Goal: Communication & Community: Participate in discussion

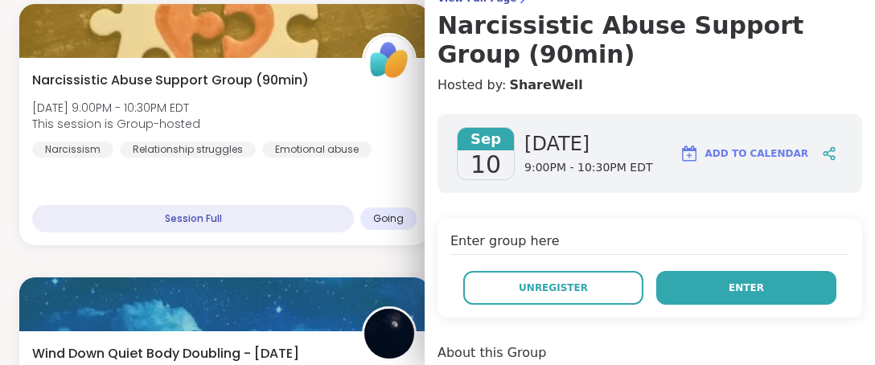
click at [731, 289] on span "Enter" at bounding box center [746, 288] width 35 height 14
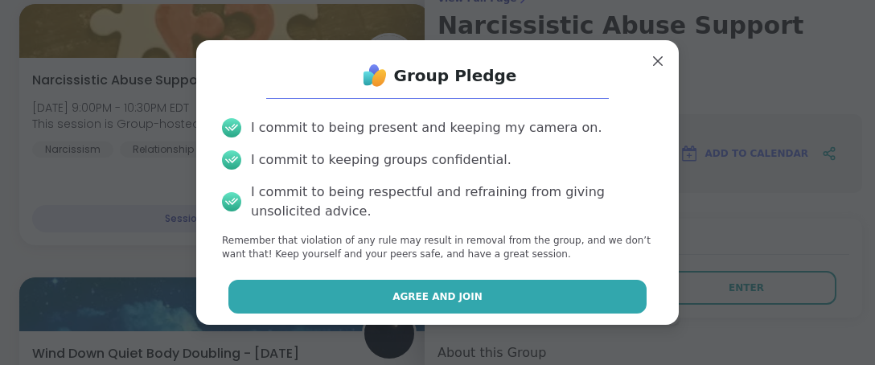
click at [505, 311] on button "Agree and Join" at bounding box center [438, 297] width 419 height 34
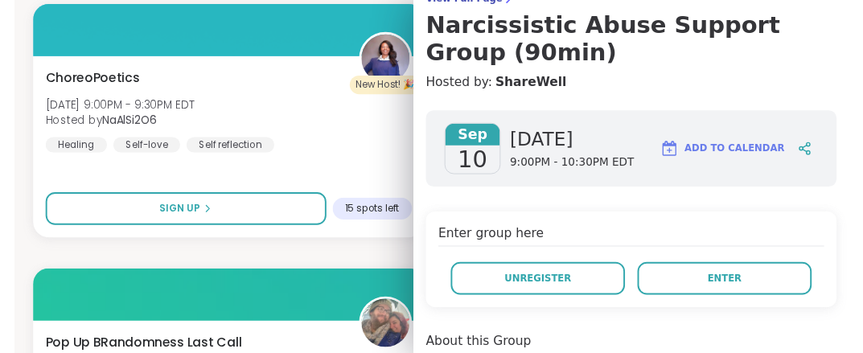
scroll to position [1412, 0]
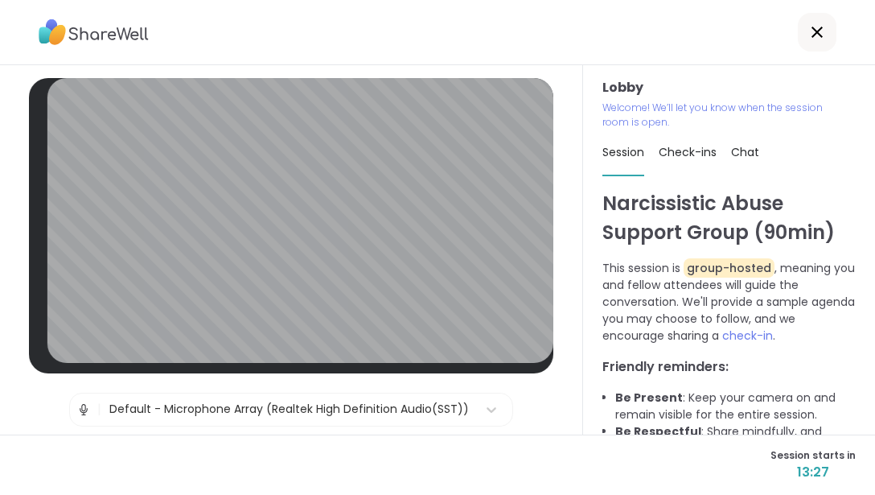
click at [232, 365] on div "Default - Microphone Array (Realtek High Definition Audio(SST))" at bounding box center [289, 409] width 360 height 17
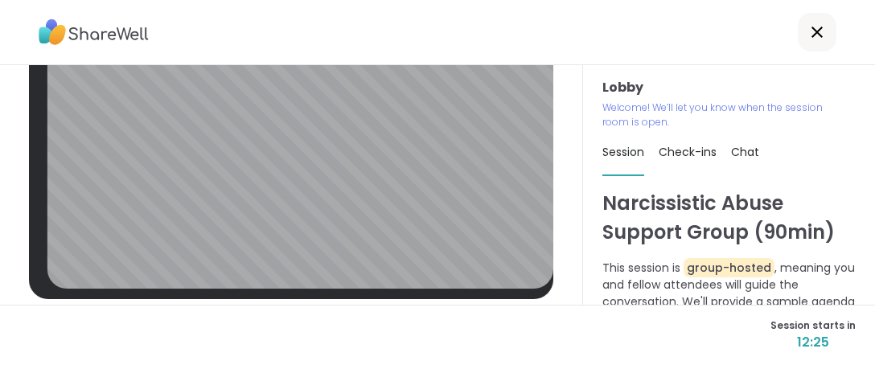
scroll to position [78, 0]
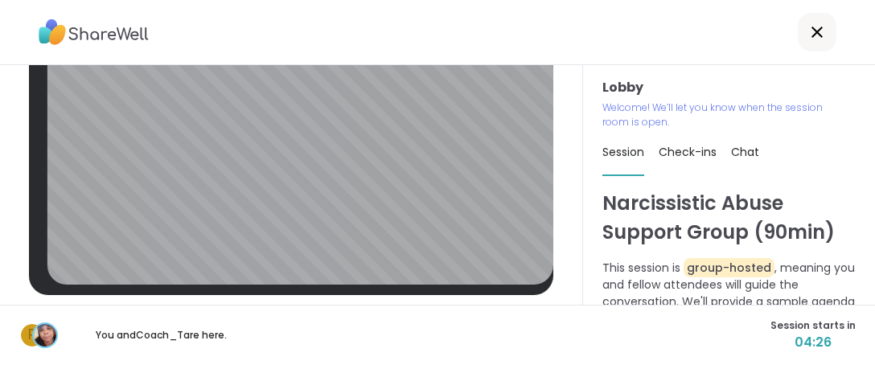
click at [560, 212] on div "Lobby | Default - Microphone Array (Realtek High Definition Audio(SST)) | HD We…" at bounding box center [291, 185] width 583 height 240
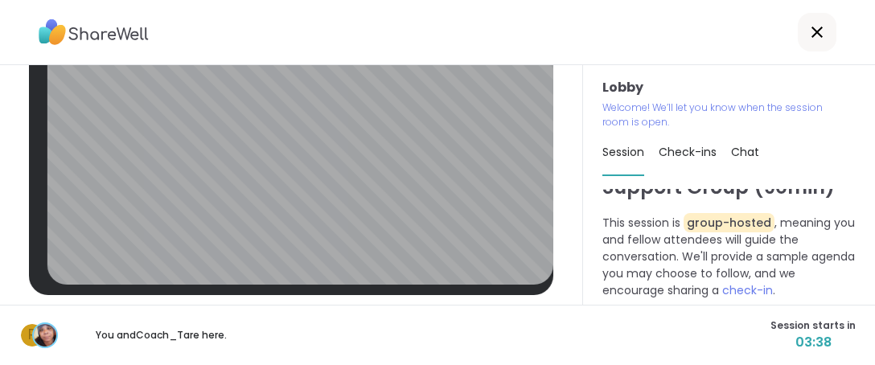
scroll to position [0, 0]
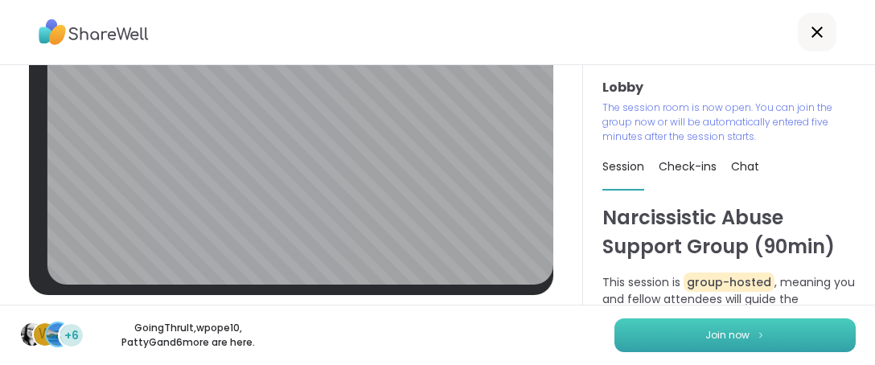
click at [715, 340] on span "Join now" at bounding box center [728, 335] width 44 height 14
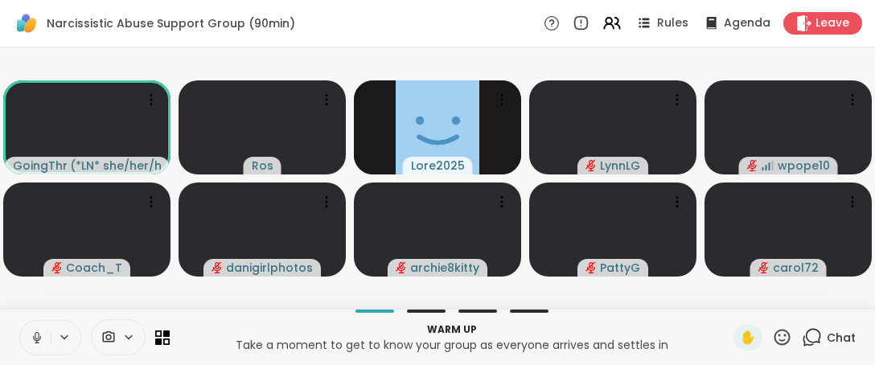
click at [31, 344] on icon at bounding box center [37, 338] width 14 height 14
click at [773, 347] on icon at bounding box center [782, 337] width 20 height 20
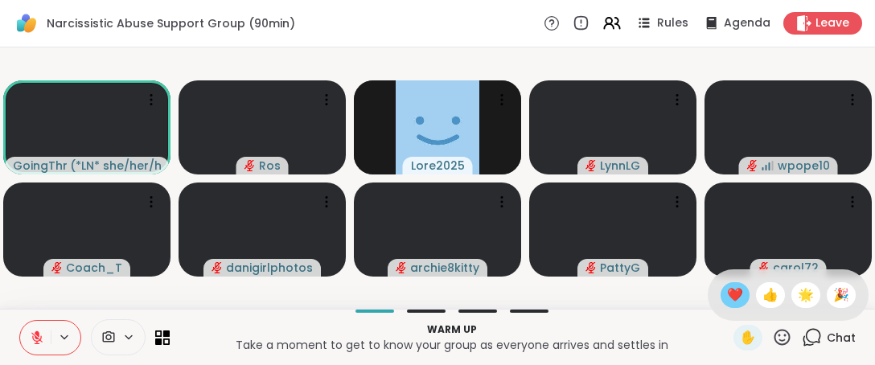
click at [727, 286] on span "❤️" at bounding box center [735, 295] width 16 height 19
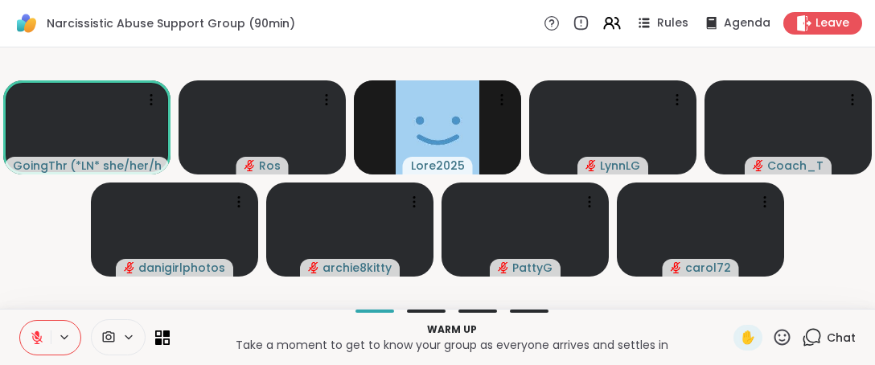
click at [31, 331] on icon at bounding box center [37, 338] width 14 height 14
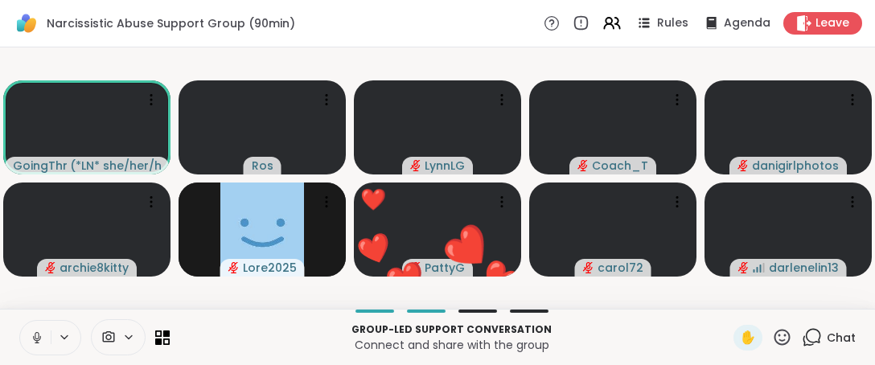
click at [775, 332] on icon at bounding box center [783, 337] width 16 height 16
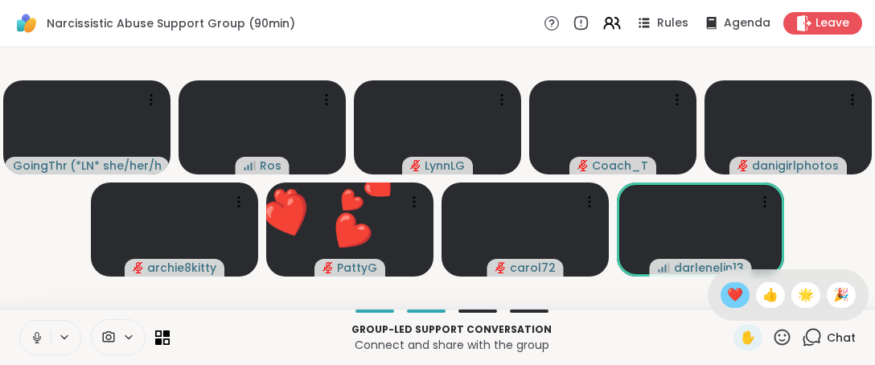
click at [727, 287] on span "❤️" at bounding box center [735, 295] width 16 height 19
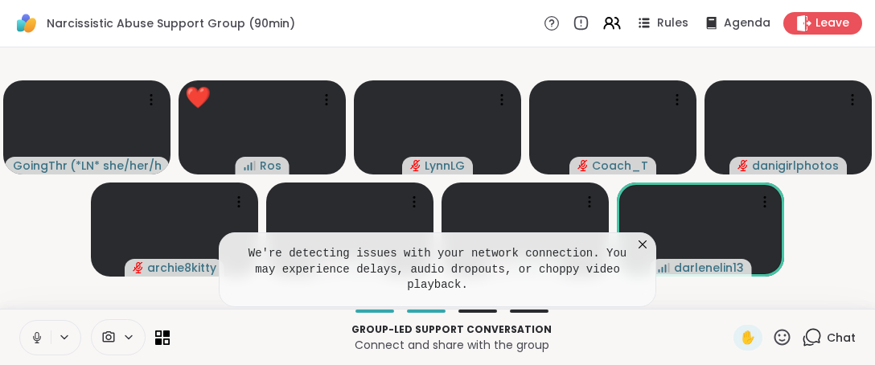
click at [638, 253] on icon at bounding box center [643, 245] width 16 height 16
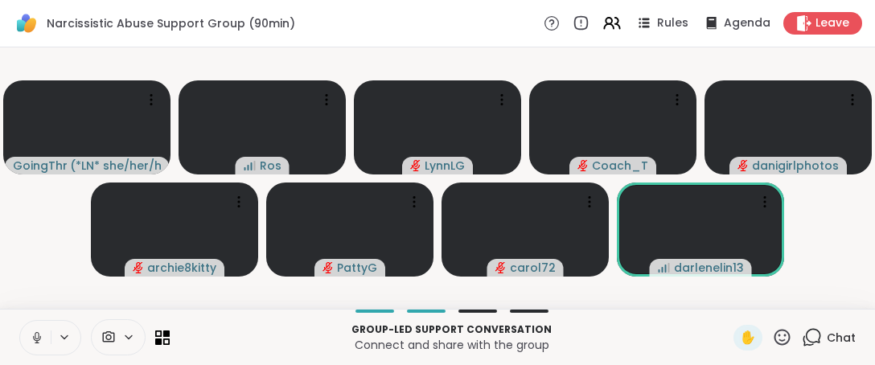
click at [776, 337] on icon at bounding box center [782, 337] width 20 height 20
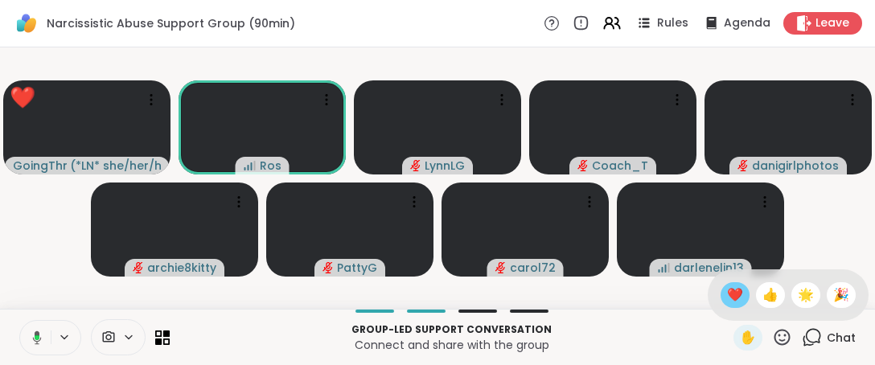
click at [727, 293] on span "❤️" at bounding box center [735, 295] width 16 height 19
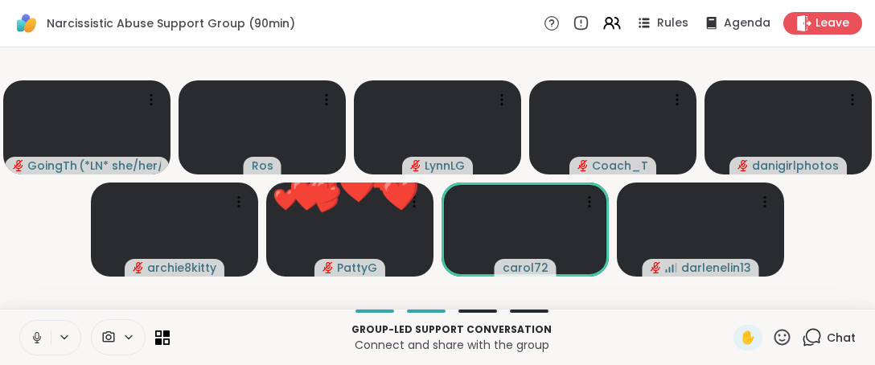
click at [772, 332] on icon at bounding box center [782, 337] width 20 height 20
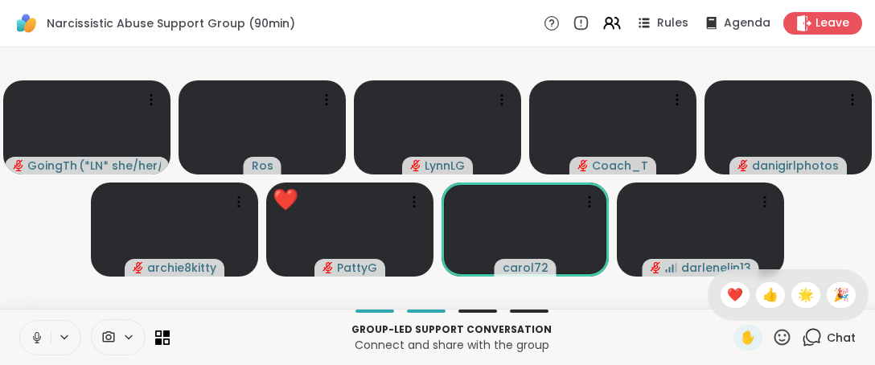
click at [727, 299] on span "❤️" at bounding box center [735, 295] width 16 height 19
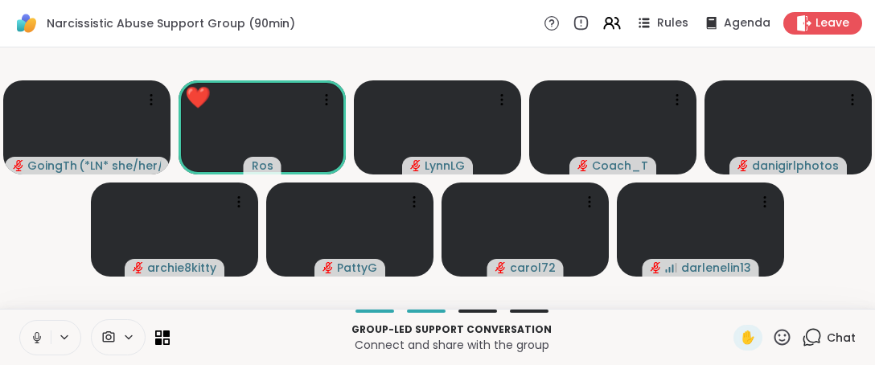
click at [775, 341] on icon at bounding box center [783, 337] width 16 height 16
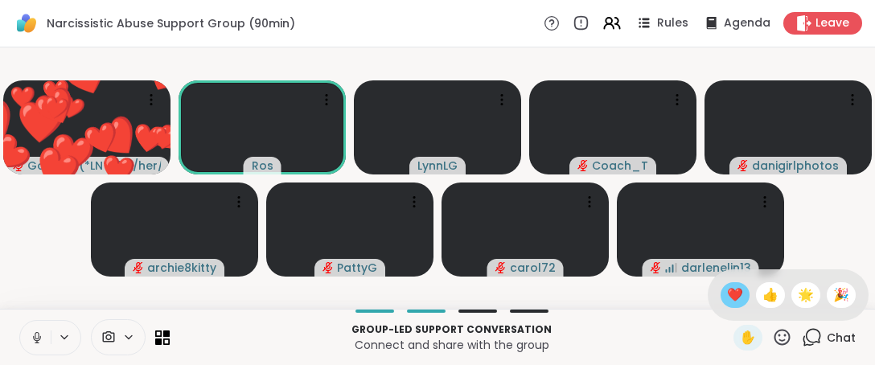
click at [727, 303] on span "❤️" at bounding box center [735, 295] width 16 height 19
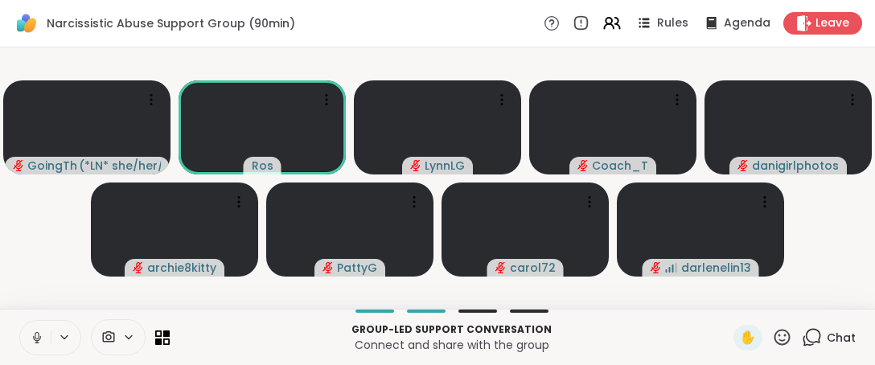
click at [775, 340] on icon at bounding box center [782, 337] width 20 height 20
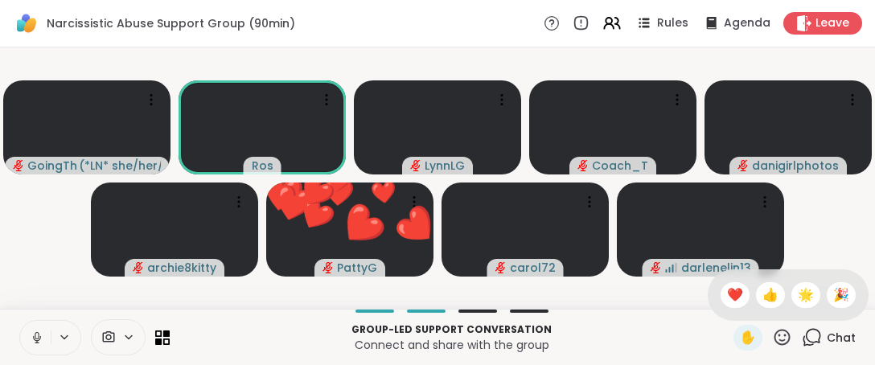
click at [727, 288] on span "❤️" at bounding box center [735, 295] width 16 height 19
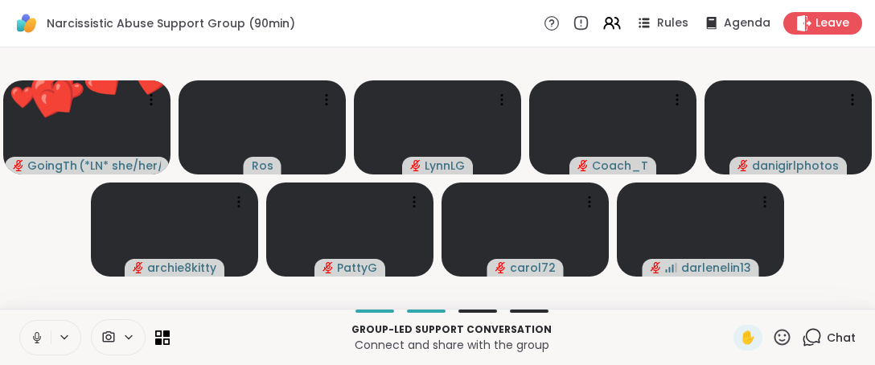
click at [775, 330] on icon at bounding box center [783, 337] width 16 height 16
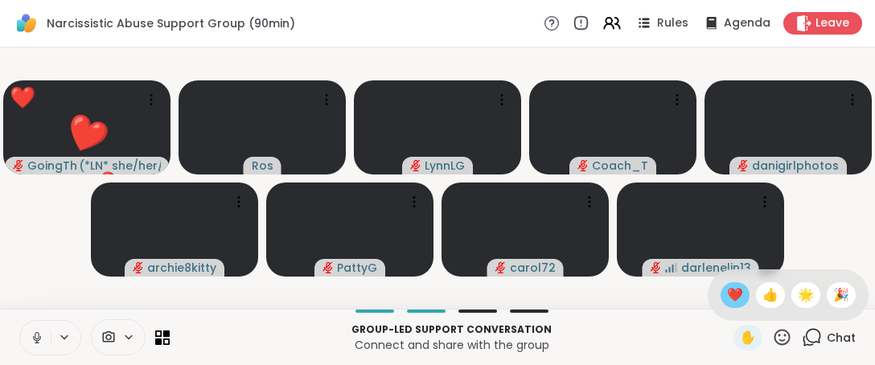
click at [727, 301] on span "❤️" at bounding box center [735, 295] width 16 height 19
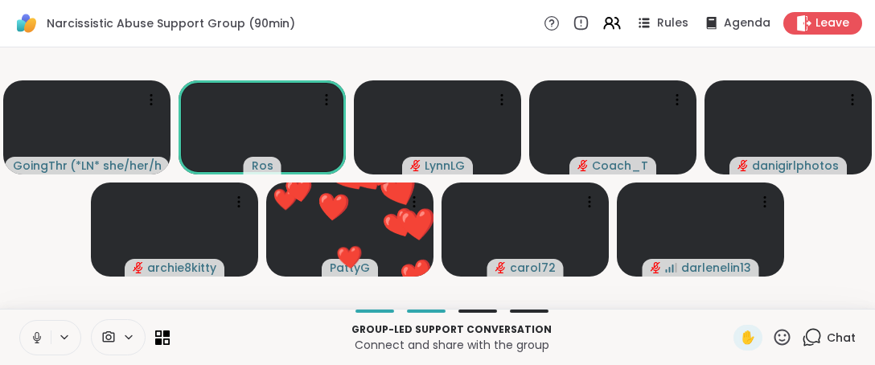
click at [776, 338] on icon at bounding box center [782, 337] width 20 height 20
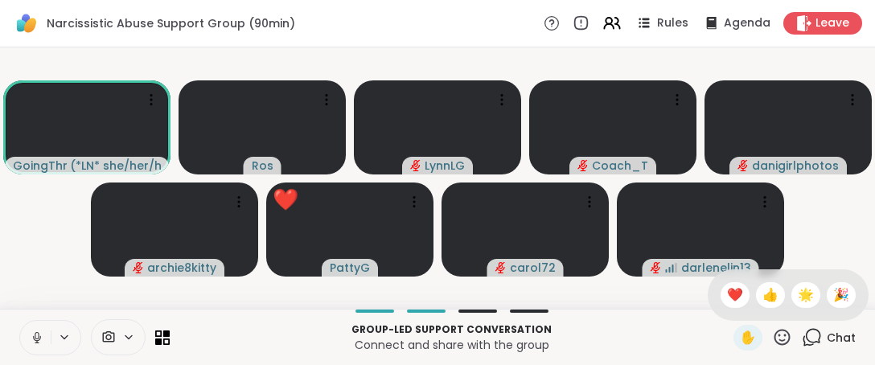
click at [718, 311] on div "✋ ❤️ 👍 🌟 🎉" at bounding box center [788, 295] width 161 height 51
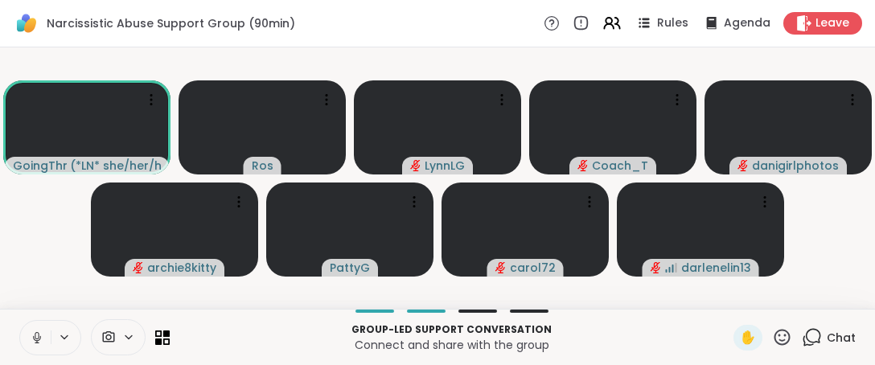
click at [772, 337] on icon at bounding box center [782, 337] width 20 height 20
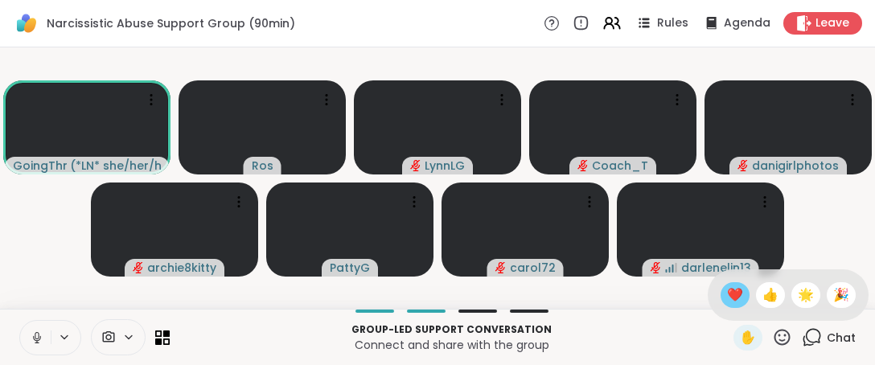
click at [727, 299] on span "❤️" at bounding box center [735, 295] width 16 height 19
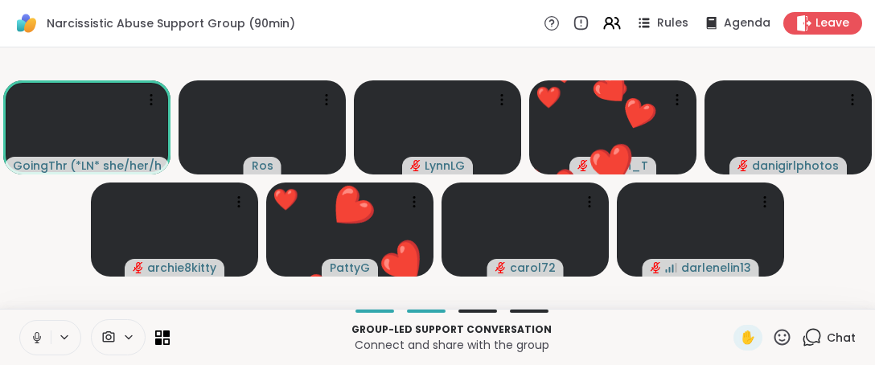
click at [780, 337] on icon at bounding box center [782, 337] width 20 height 20
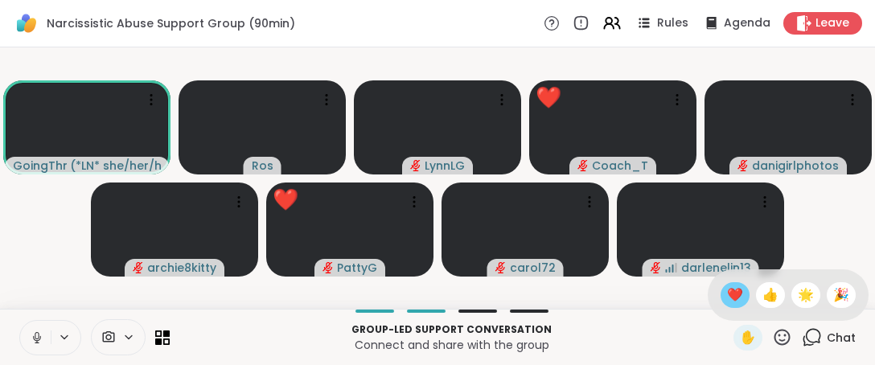
click at [727, 295] on span "❤️" at bounding box center [735, 295] width 16 height 19
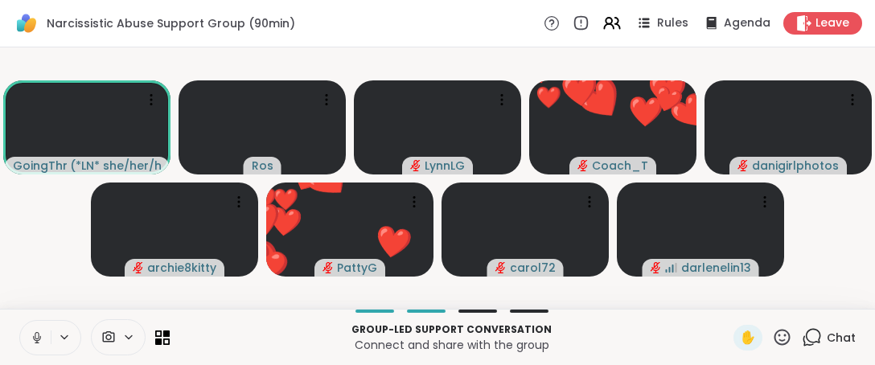
click at [779, 338] on icon at bounding box center [782, 337] width 20 height 20
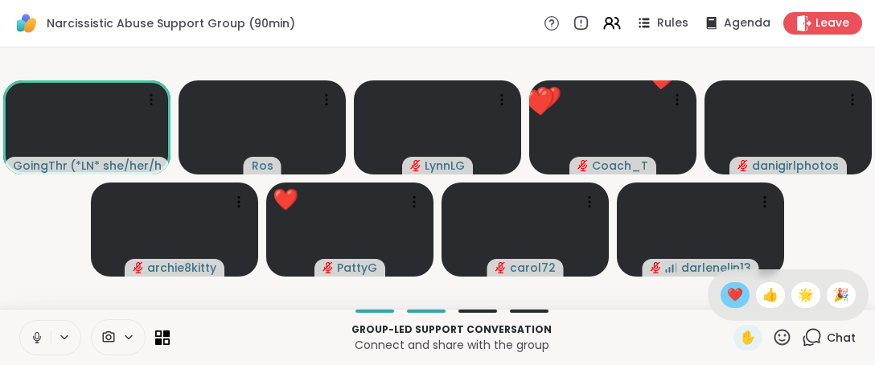
click at [727, 300] on span "❤️" at bounding box center [735, 295] width 16 height 19
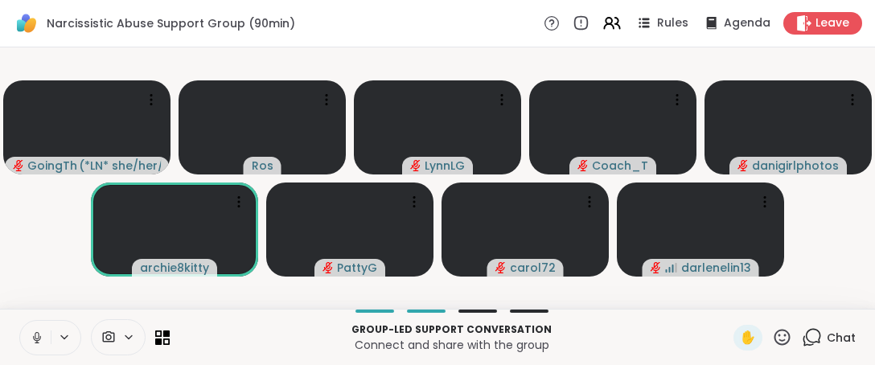
click at [776, 337] on icon at bounding box center [782, 337] width 20 height 20
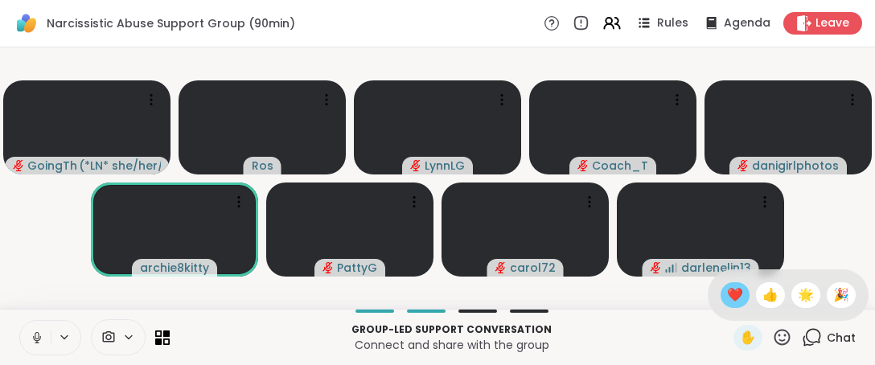
click at [727, 295] on span "❤️" at bounding box center [735, 295] width 16 height 19
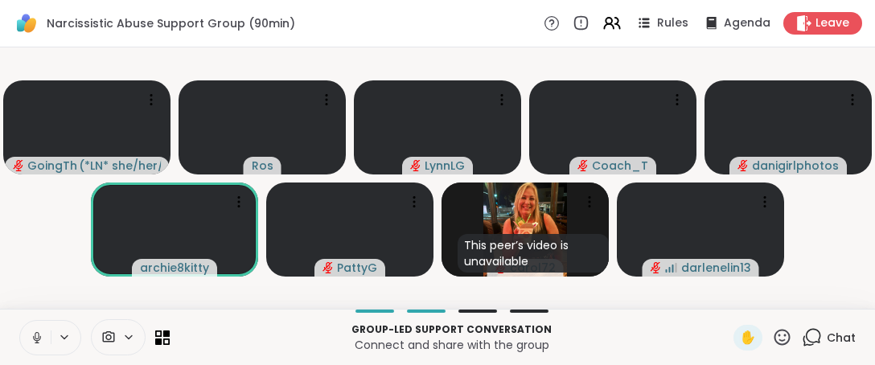
click at [43, 337] on icon at bounding box center [37, 338] width 14 height 14
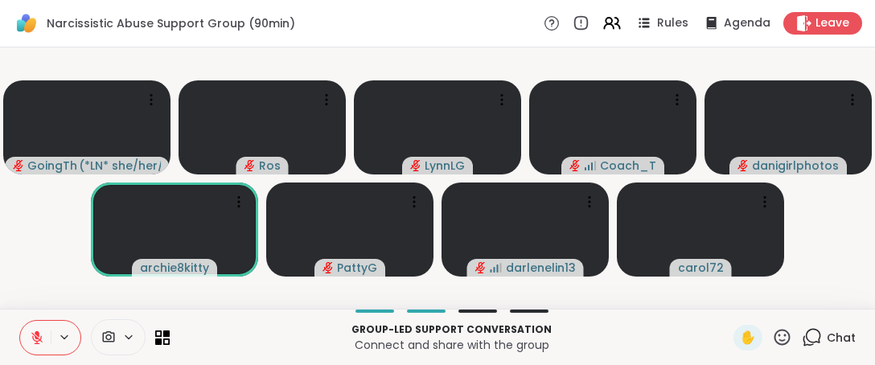
click at [772, 330] on icon at bounding box center [782, 337] width 20 height 20
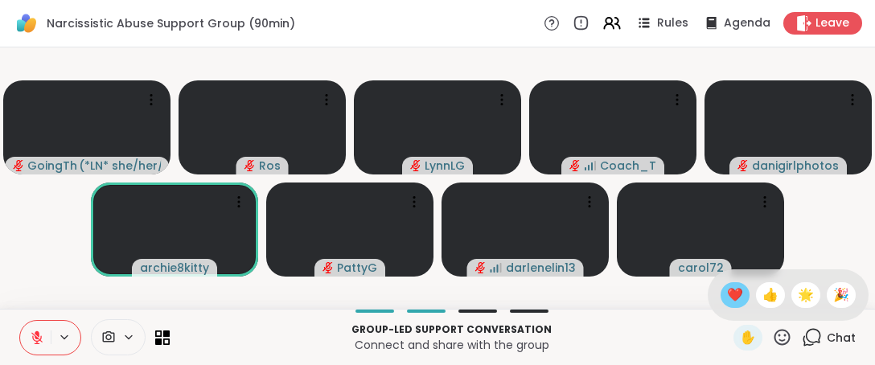
click at [727, 299] on span "❤️" at bounding box center [735, 295] width 16 height 19
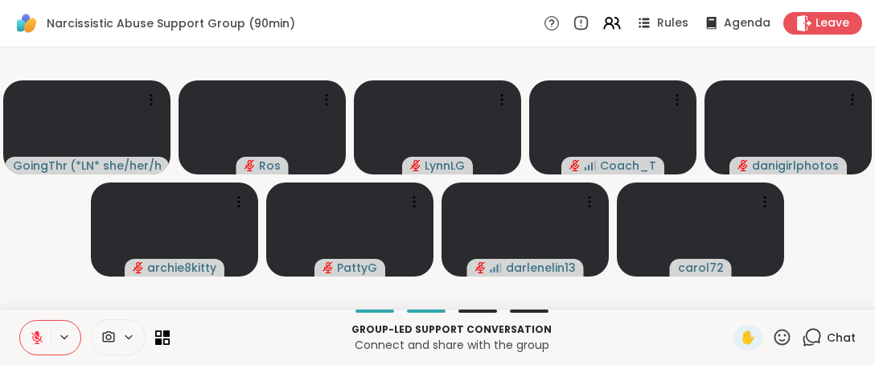
click at [772, 343] on icon at bounding box center [782, 337] width 20 height 20
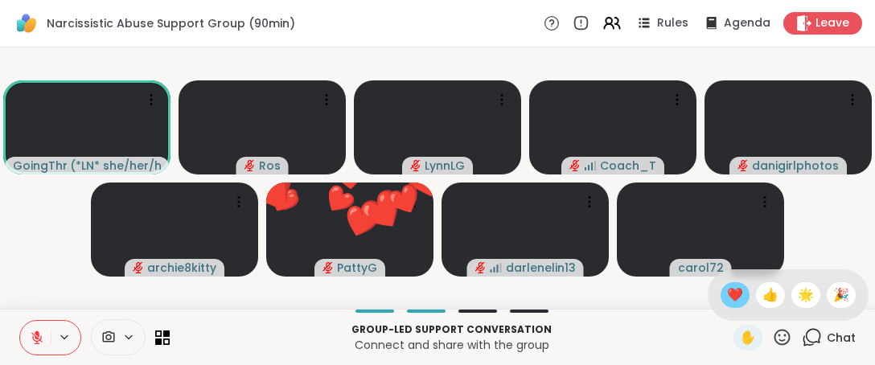
click at [728, 299] on span "❤️" at bounding box center [735, 295] width 16 height 19
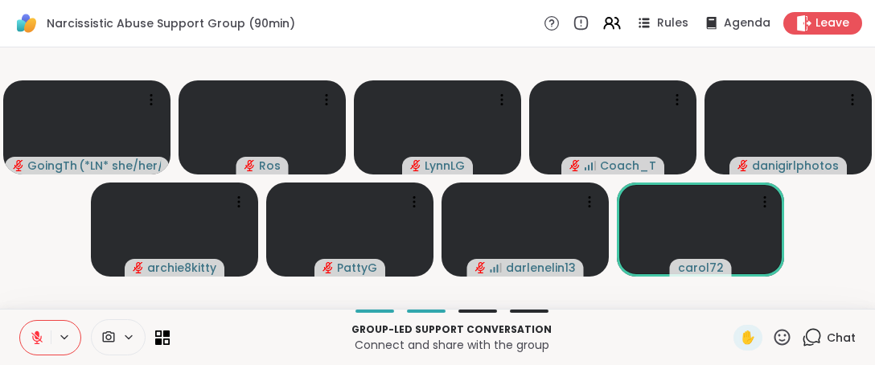
click at [775, 345] on icon at bounding box center [783, 337] width 16 height 16
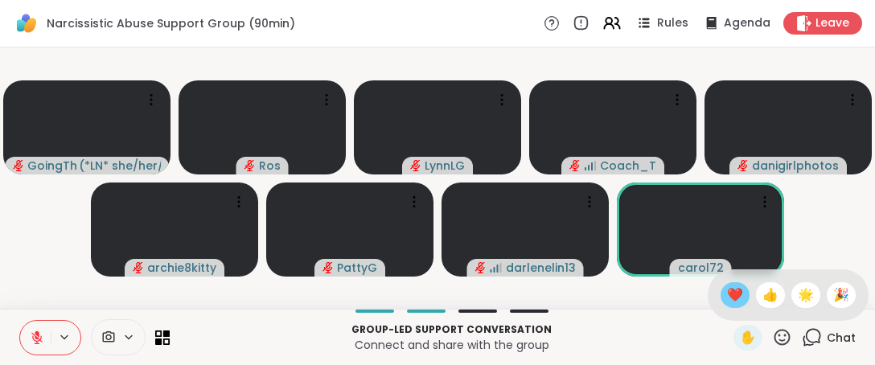
click at [727, 295] on span "❤️" at bounding box center [735, 295] width 16 height 19
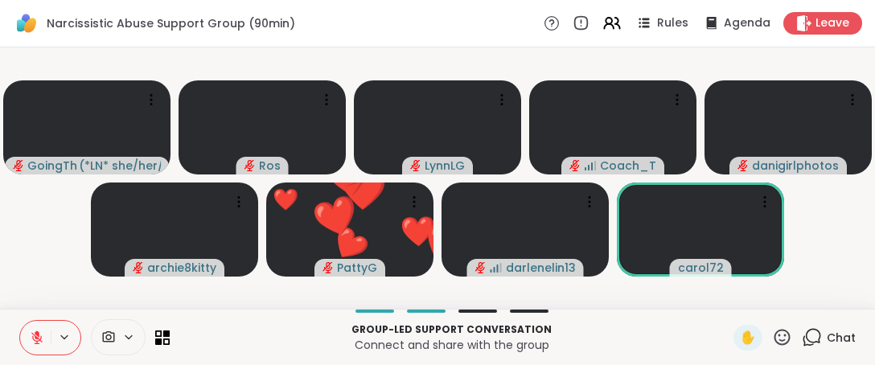
click at [772, 341] on icon at bounding box center [782, 337] width 20 height 20
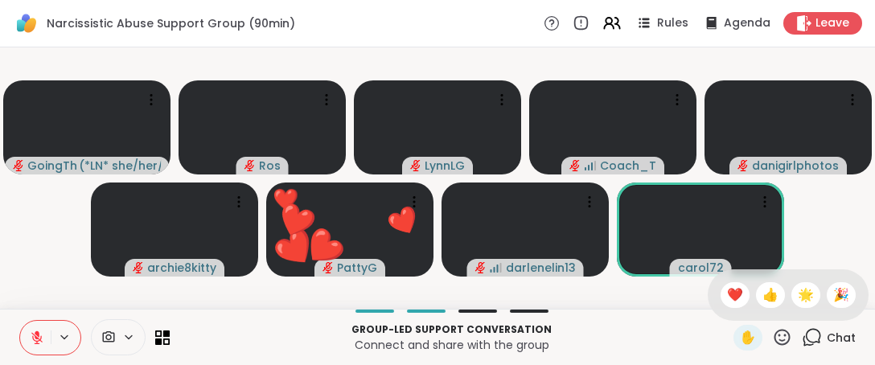
click at [731, 299] on div "❤️" at bounding box center [735, 295] width 29 height 26
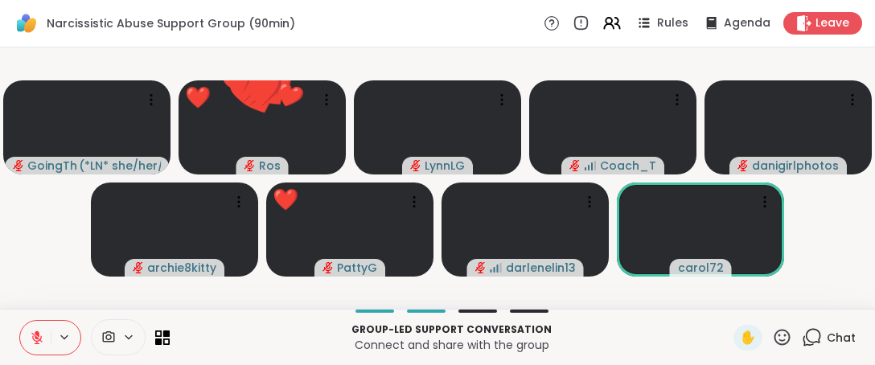
click at [723, 299] on video-player-container "GoingThruIt ( *LN* she/her/hers ) ❤️ Ros ❤️ ❤️ ❤️ ❤️ ❤️ ❤️ ❤️ ❤️ ❤️ ❤️ ❤️ ❤️ ❤️…" at bounding box center [438, 178] width 856 height 249
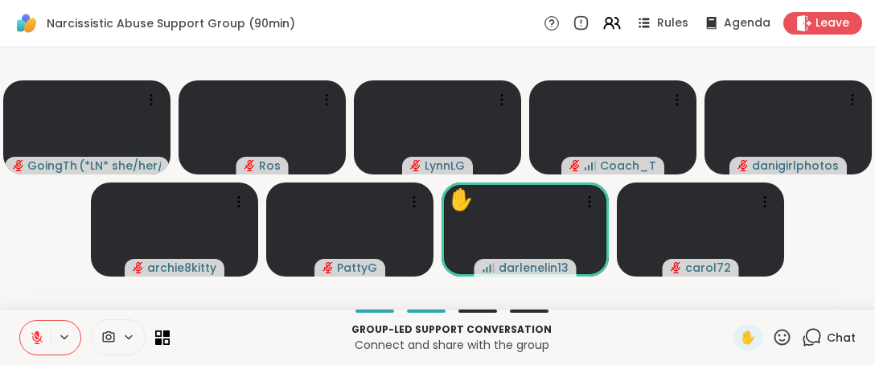
click at [772, 342] on icon at bounding box center [782, 337] width 20 height 20
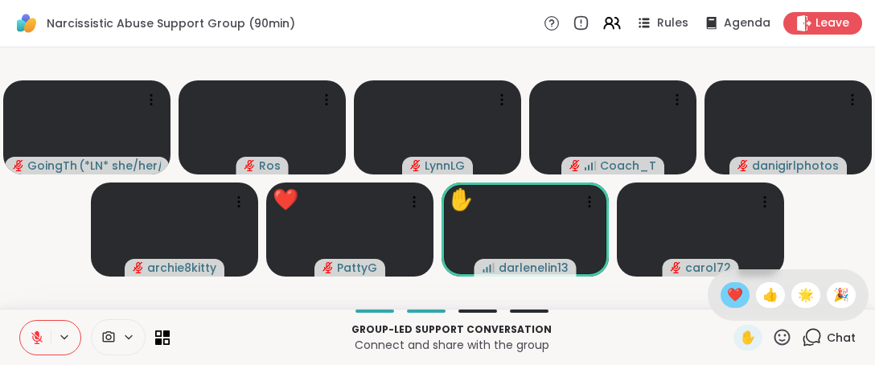
click at [727, 295] on span "❤️" at bounding box center [735, 295] width 16 height 19
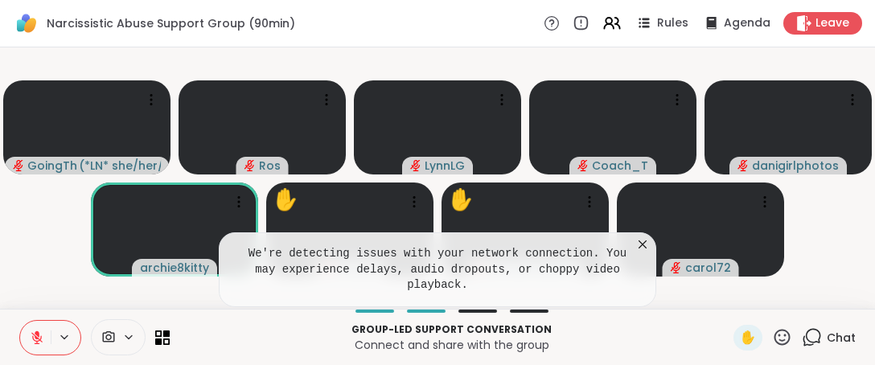
click at [639, 253] on icon at bounding box center [643, 245] width 16 height 16
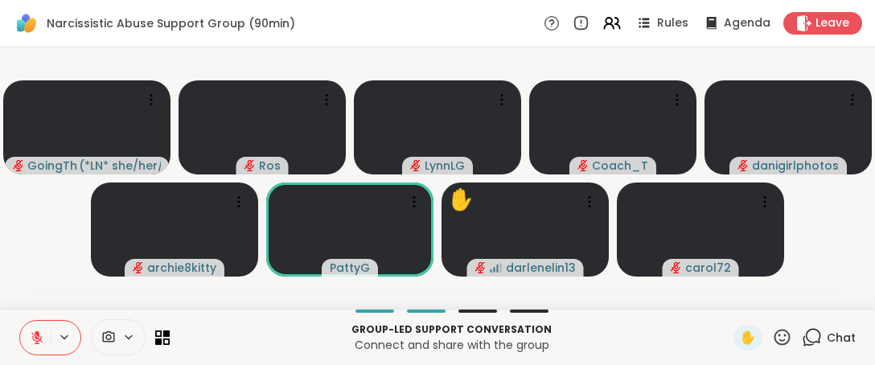
click at [772, 346] on icon at bounding box center [782, 337] width 20 height 20
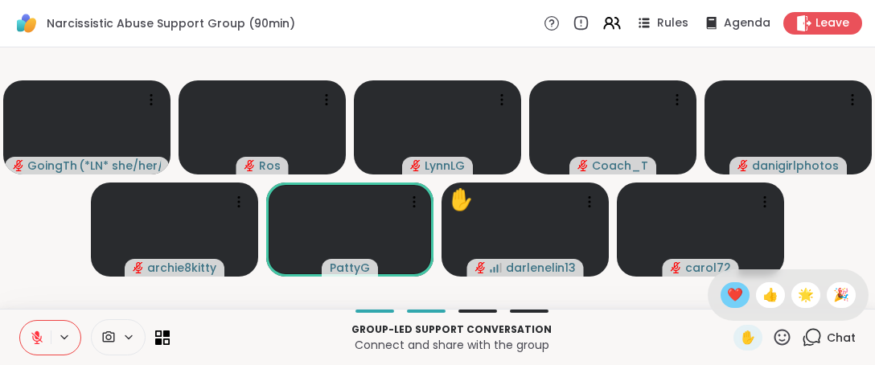
click at [727, 296] on span "❤️" at bounding box center [735, 295] width 16 height 19
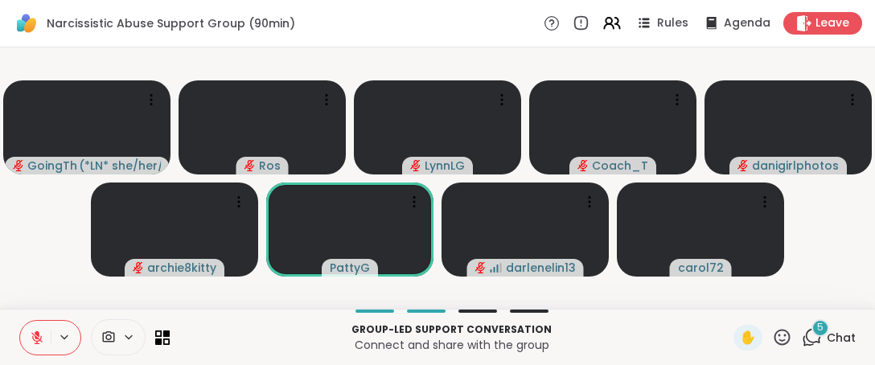
click at [776, 338] on icon at bounding box center [782, 337] width 20 height 20
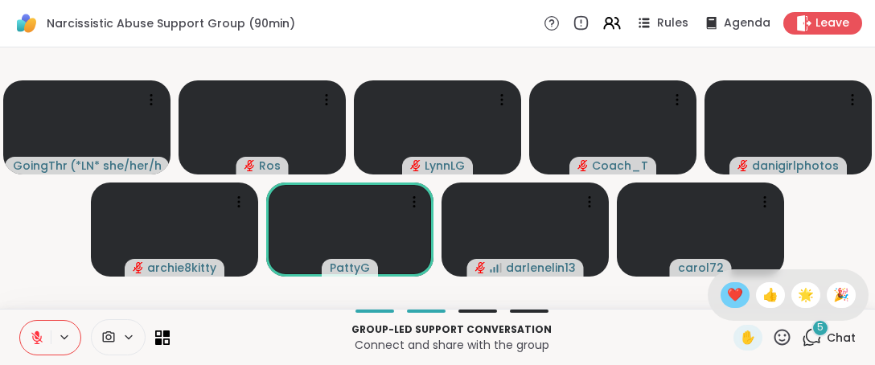
click at [727, 296] on span "❤️" at bounding box center [735, 295] width 16 height 19
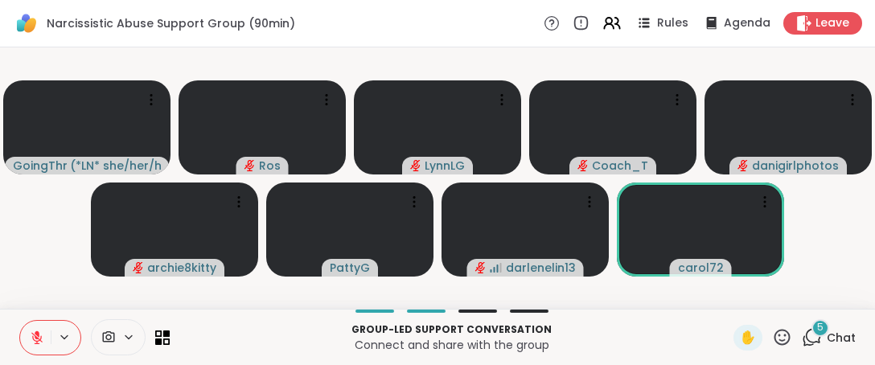
click at [775, 340] on icon at bounding box center [783, 337] width 16 height 16
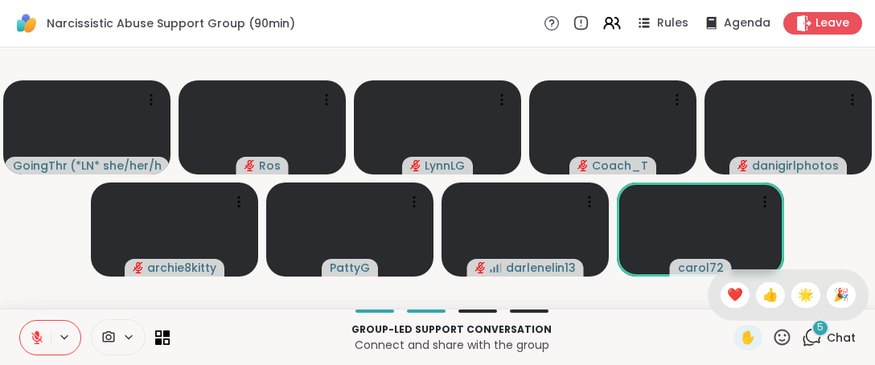
click at [728, 282] on div "✋ ❤️ 👍 🌟 🎉" at bounding box center [788, 295] width 161 height 51
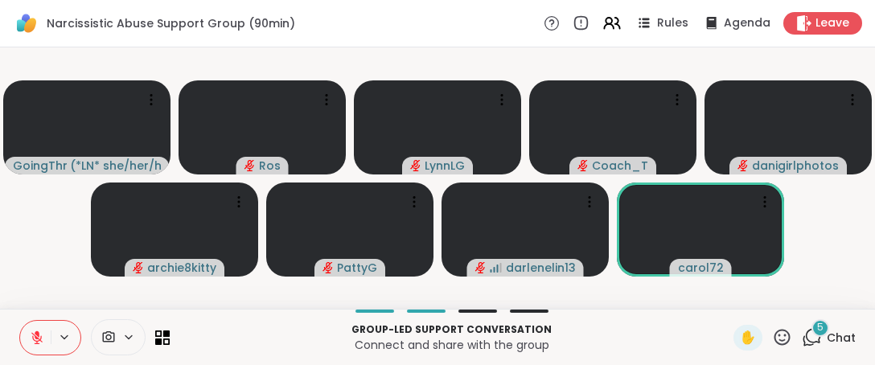
click at [777, 334] on icon at bounding box center [783, 337] width 16 height 16
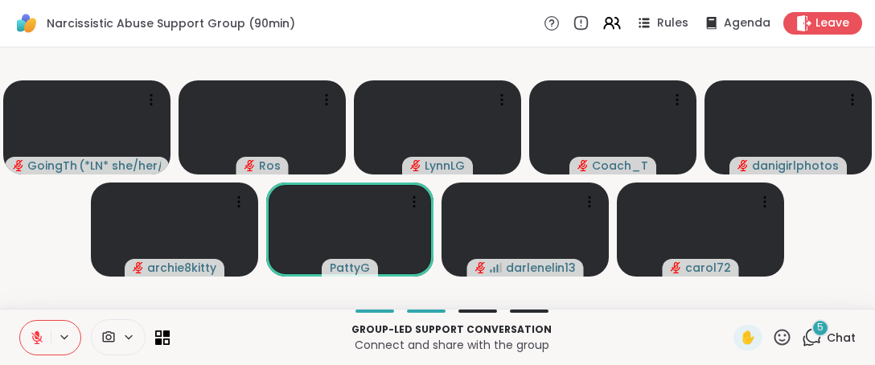
click at [42, 337] on icon at bounding box center [37, 338] width 14 height 14
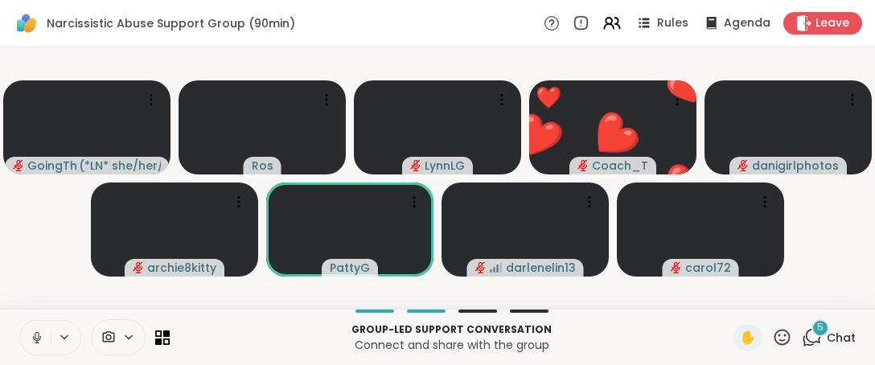
click at [772, 337] on icon at bounding box center [782, 337] width 20 height 20
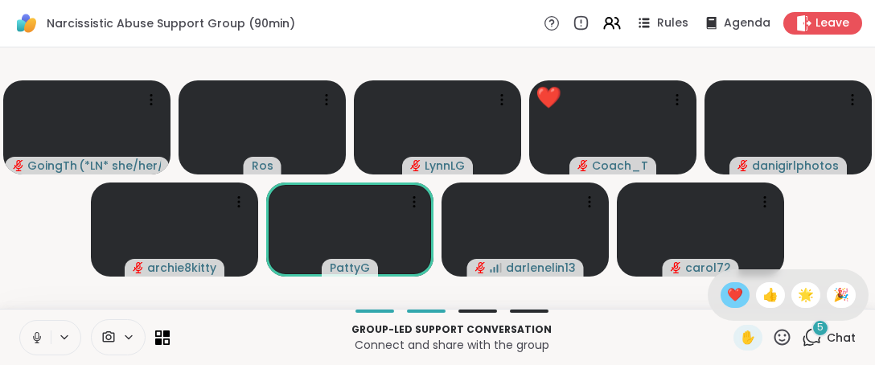
click at [727, 290] on span "❤️" at bounding box center [735, 295] width 16 height 19
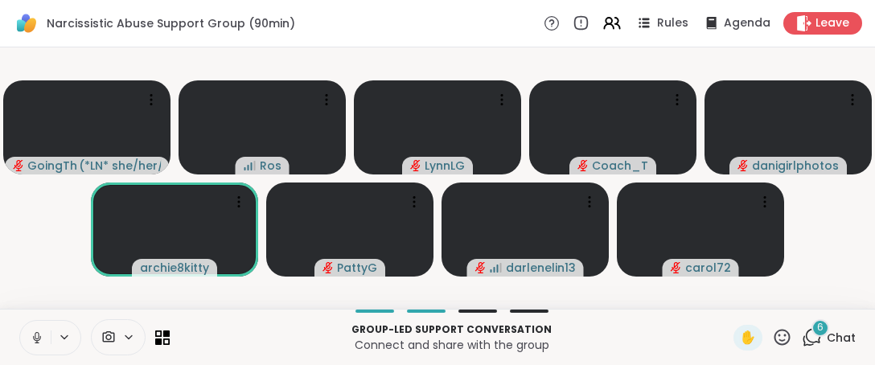
click at [772, 340] on icon at bounding box center [782, 337] width 20 height 20
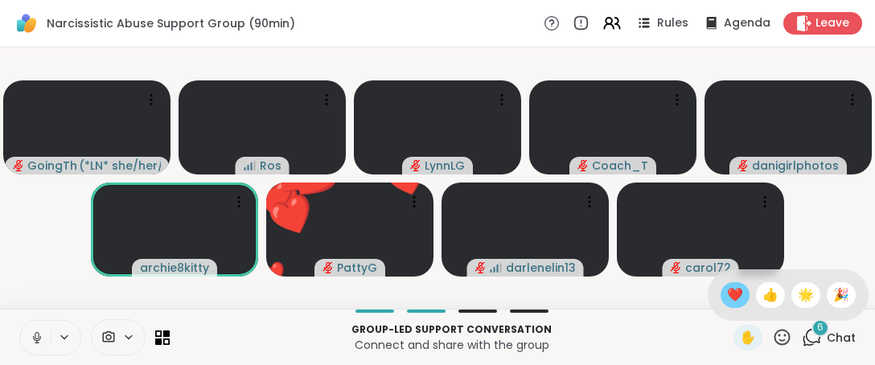
click at [727, 302] on span "❤️" at bounding box center [735, 295] width 16 height 19
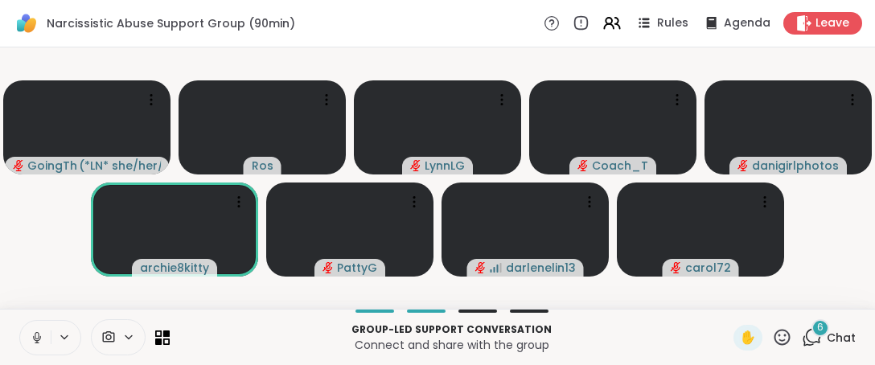
click at [35, 341] on icon at bounding box center [37, 338] width 14 height 14
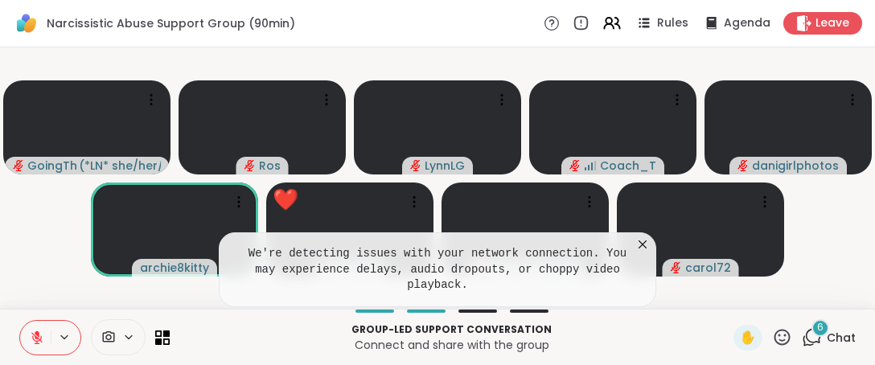
click at [644, 249] on icon at bounding box center [643, 245] width 8 height 8
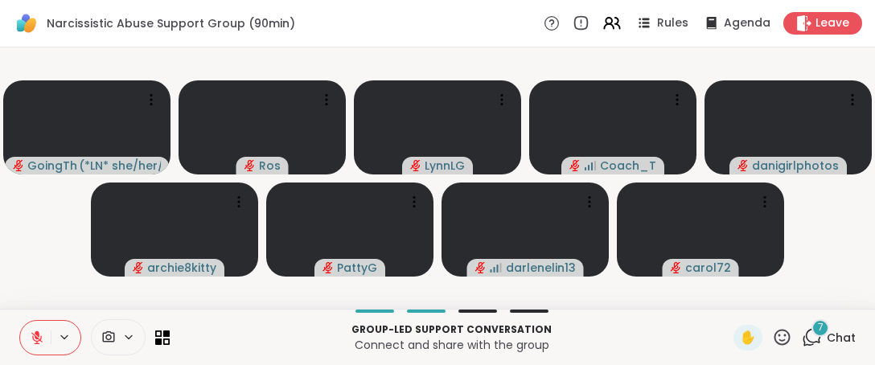
click at [775, 336] on icon at bounding box center [783, 337] width 16 height 16
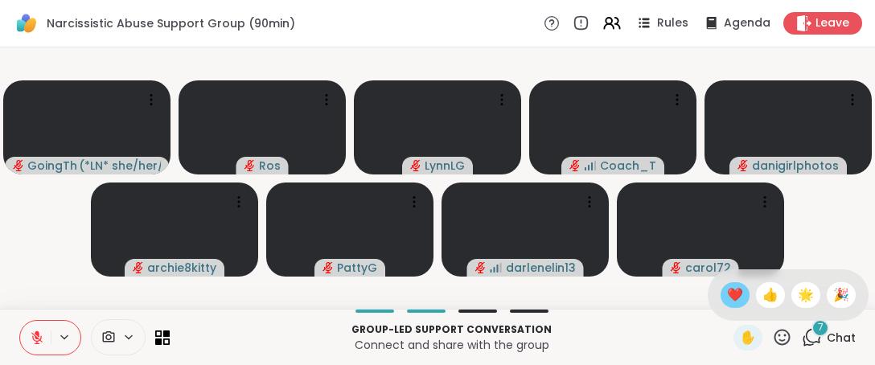
click at [727, 292] on span "❤️" at bounding box center [735, 295] width 16 height 19
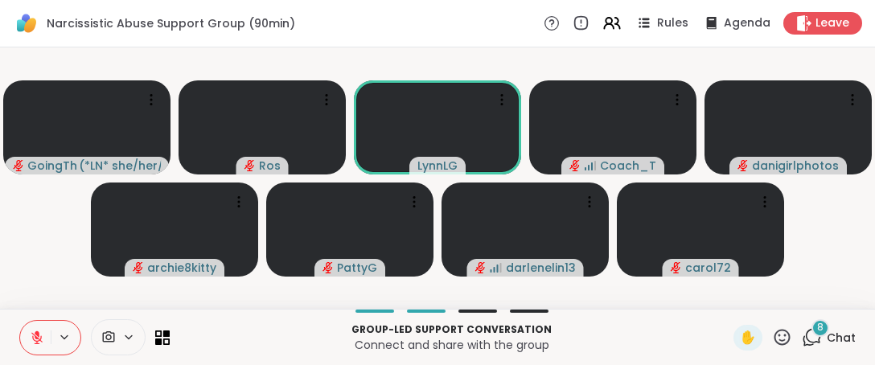
click at [772, 339] on icon at bounding box center [782, 337] width 20 height 20
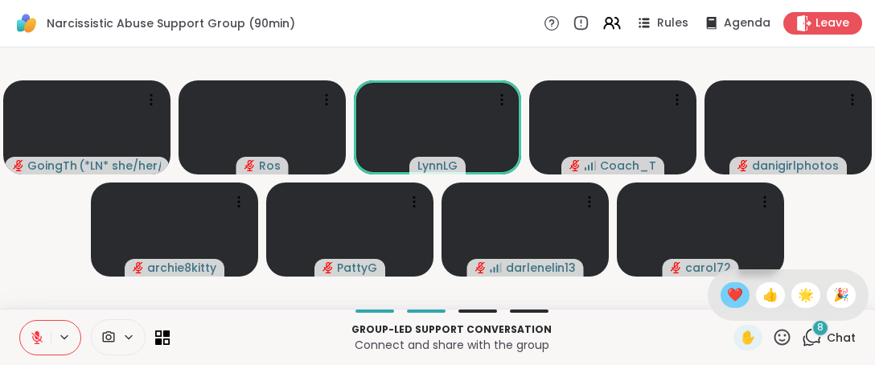
click at [727, 289] on span "❤️" at bounding box center [735, 295] width 16 height 19
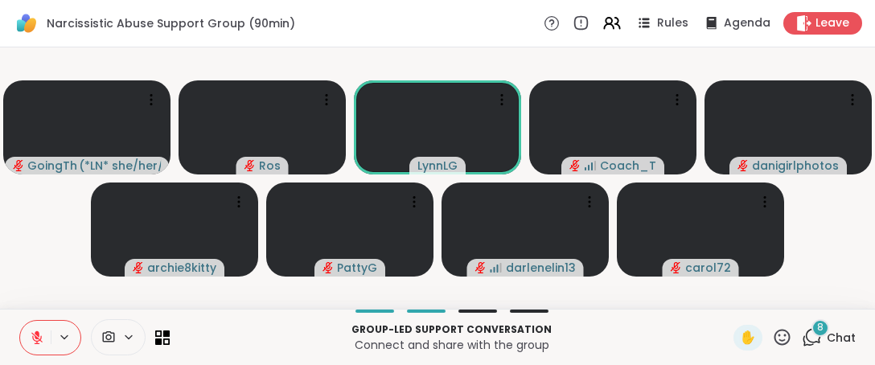
click at [772, 336] on icon at bounding box center [782, 337] width 20 height 20
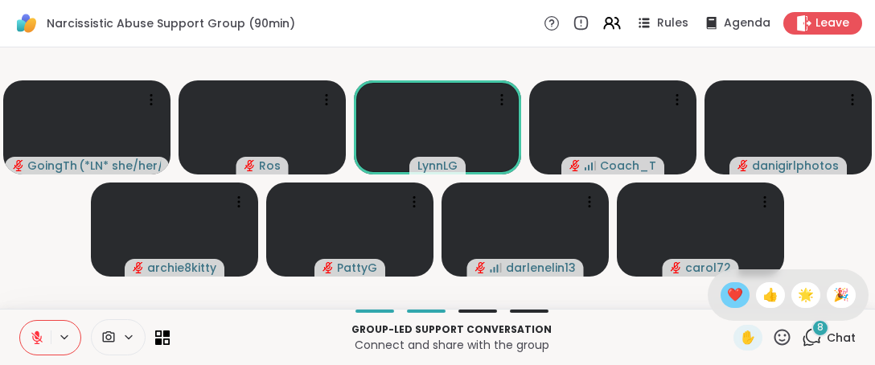
click at [727, 290] on span "❤️" at bounding box center [735, 295] width 16 height 19
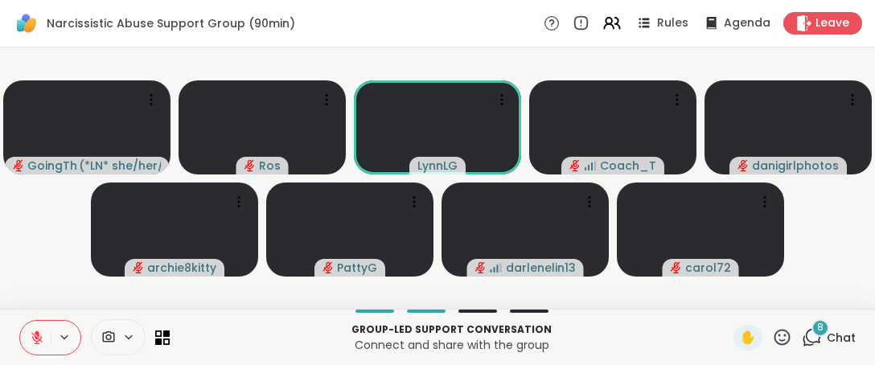
click at [772, 339] on icon at bounding box center [782, 337] width 20 height 20
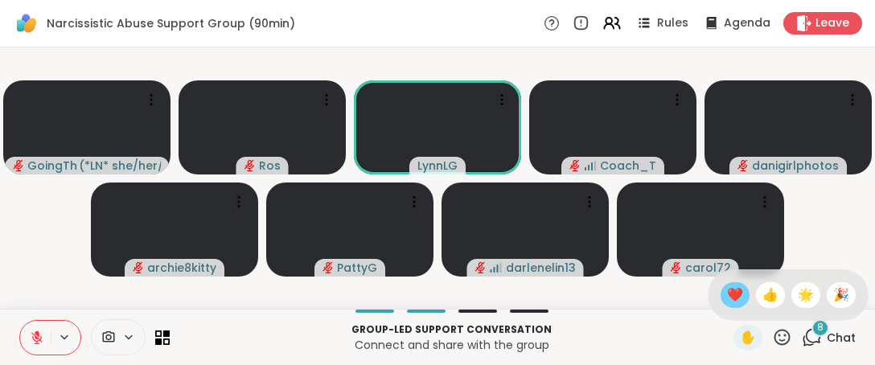
click at [727, 295] on span "❤️" at bounding box center [735, 295] width 16 height 19
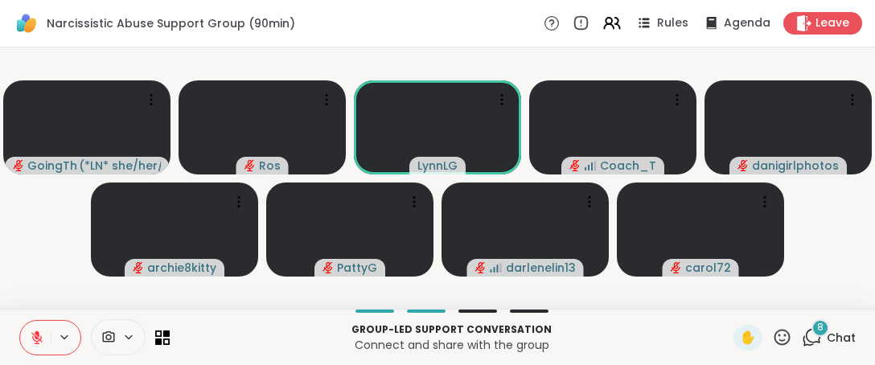
click at [776, 339] on icon at bounding box center [782, 337] width 20 height 20
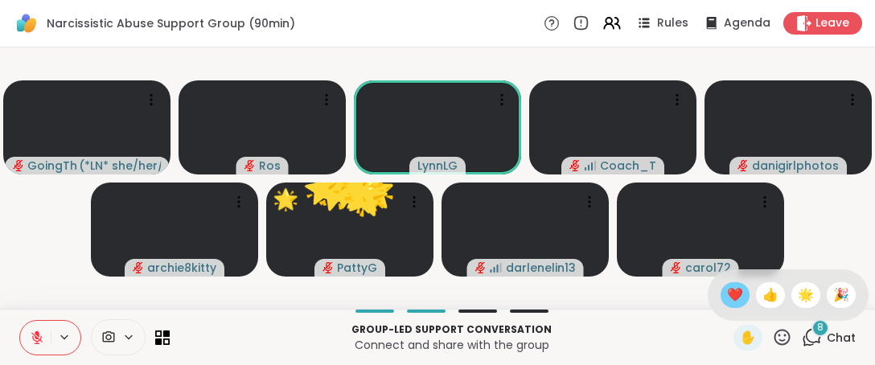
click at [727, 294] on span "❤️" at bounding box center [735, 295] width 16 height 19
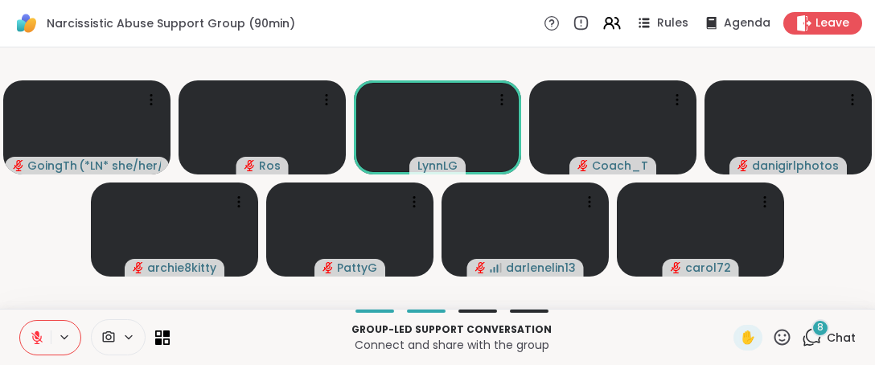
click at [772, 340] on icon at bounding box center [782, 337] width 20 height 20
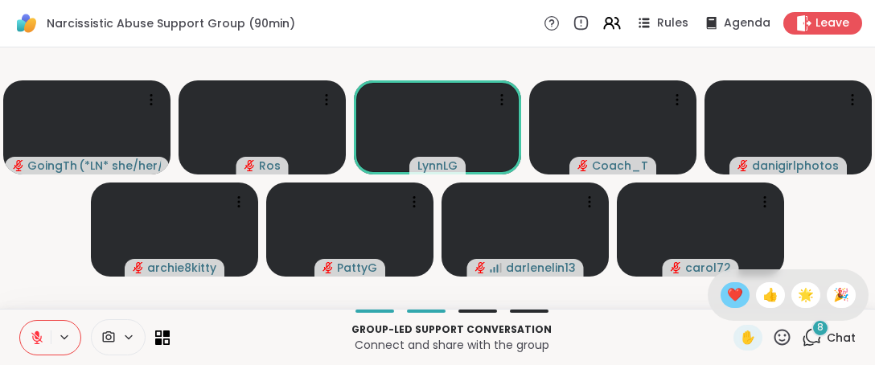
click at [727, 289] on span "❤️" at bounding box center [735, 295] width 16 height 19
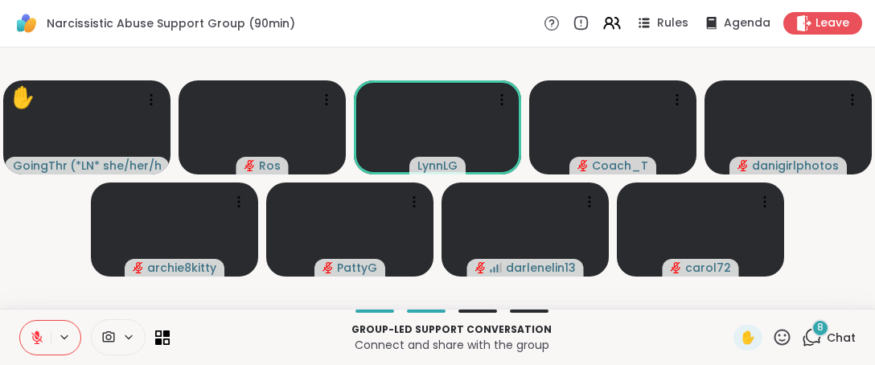
click at [772, 337] on icon at bounding box center [782, 337] width 20 height 20
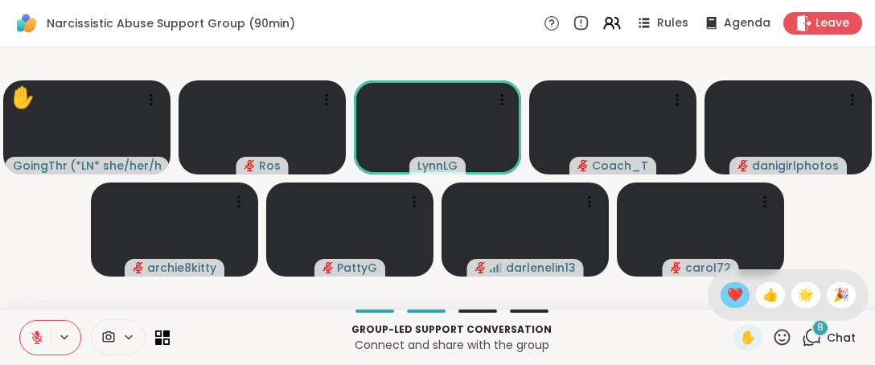
click at [727, 297] on span "❤️" at bounding box center [735, 295] width 16 height 19
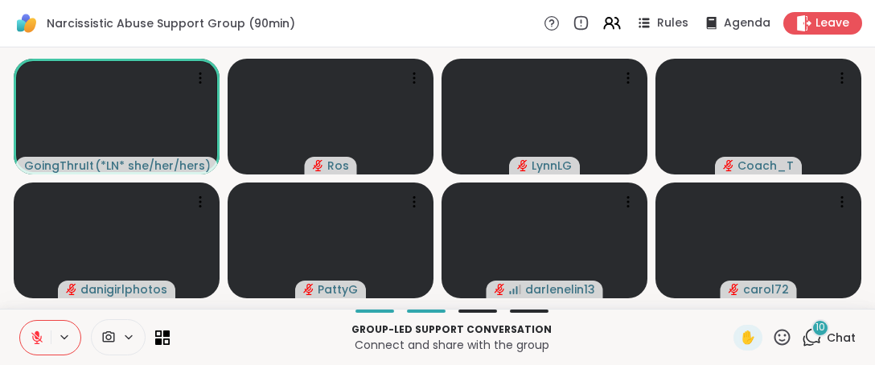
click at [772, 343] on icon at bounding box center [782, 337] width 20 height 20
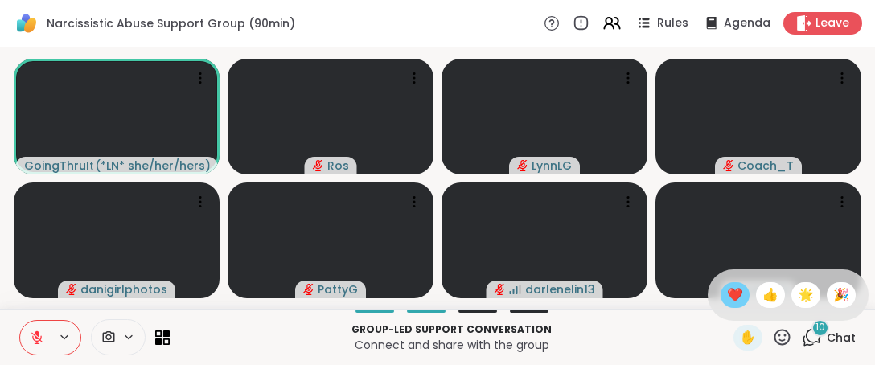
click at [727, 296] on span "❤️" at bounding box center [735, 295] width 16 height 19
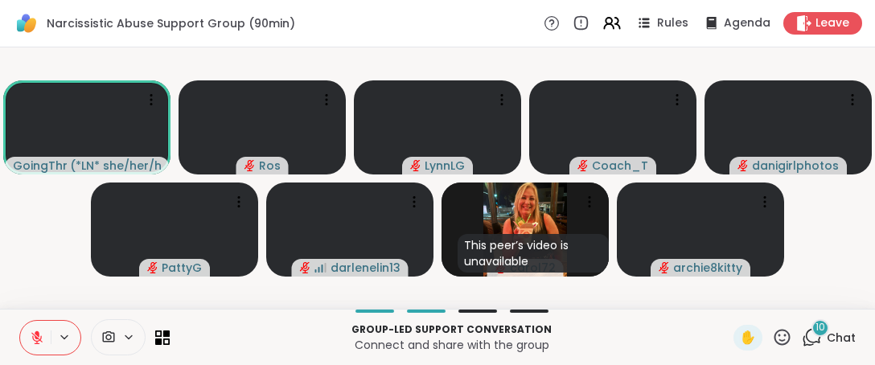
click at [776, 332] on icon at bounding box center [783, 337] width 16 height 16
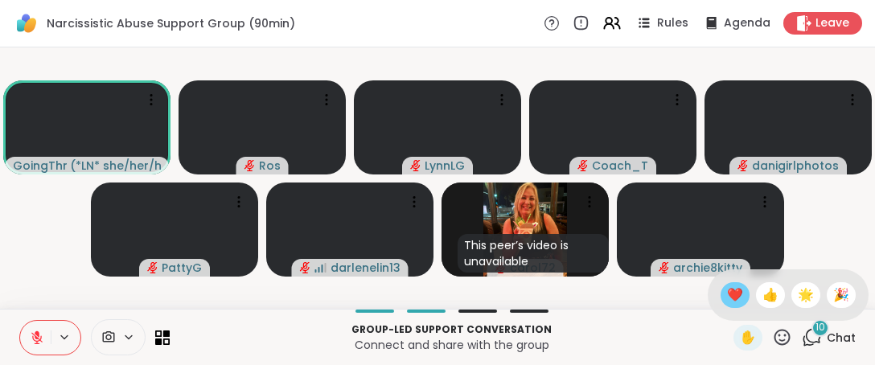
click at [727, 292] on span "❤️" at bounding box center [735, 295] width 16 height 19
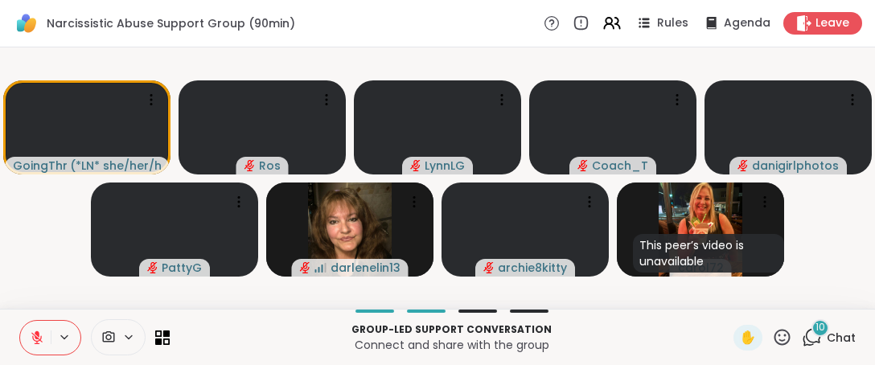
click at [776, 343] on icon at bounding box center [783, 337] width 16 height 16
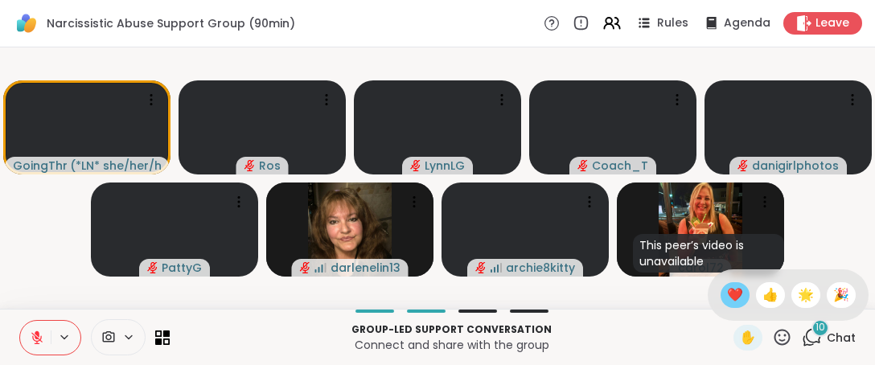
click at [727, 292] on span "❤️" at bounding box center [735, 295] width 16 height 19
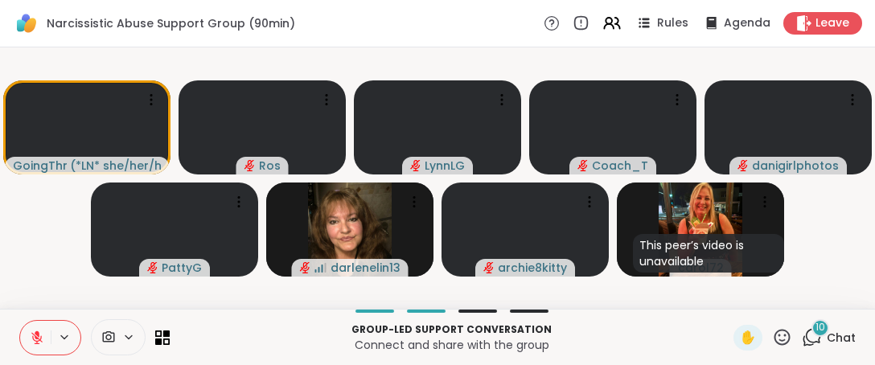
drag, startPoint x: 776, startPoint y: 340, endPoint x: 764, endPoint y: 324, distance: 20.0
click at [774, 336] on icon at bounding box center [782, 337] width 20 height 20
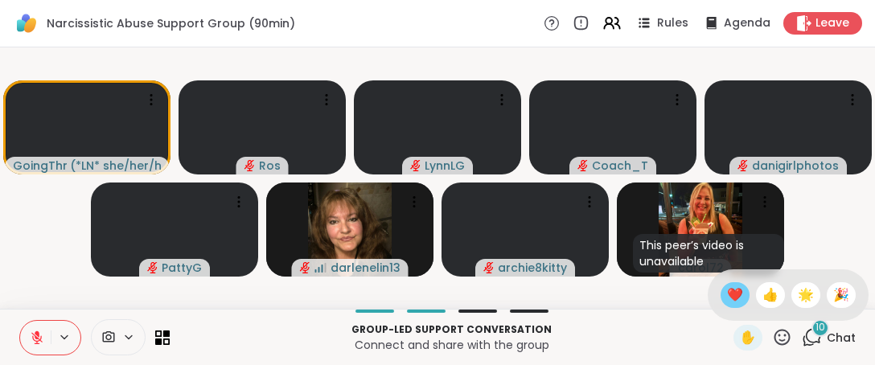
click at [727, 293] on span "❤️" at bounding box center [735, 295] width 16 height 19
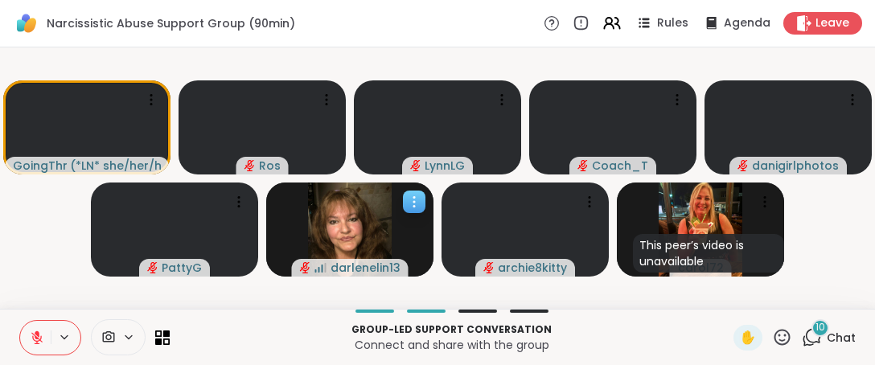
click at [340, 270] on span "darlenelin13" at bounding box center [366, 268] width 70 height 16
click at [780, 332] on icon at bounding box center [782, 337] width 20 height 20
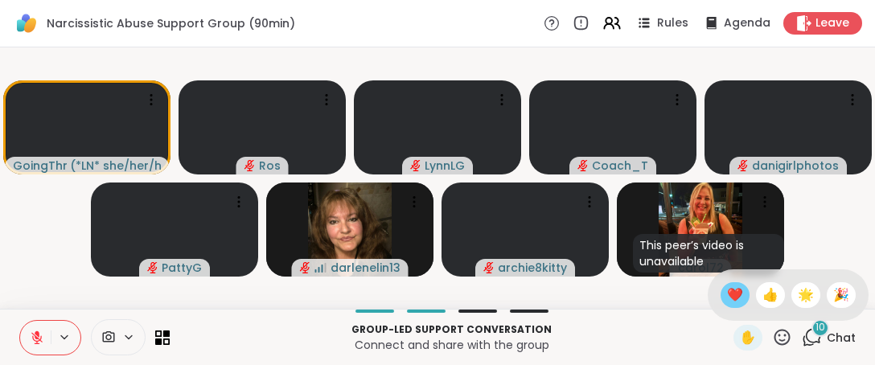
click at [727, 295] on span "❤️" at bounding box center [735, 295] width 16 height 19
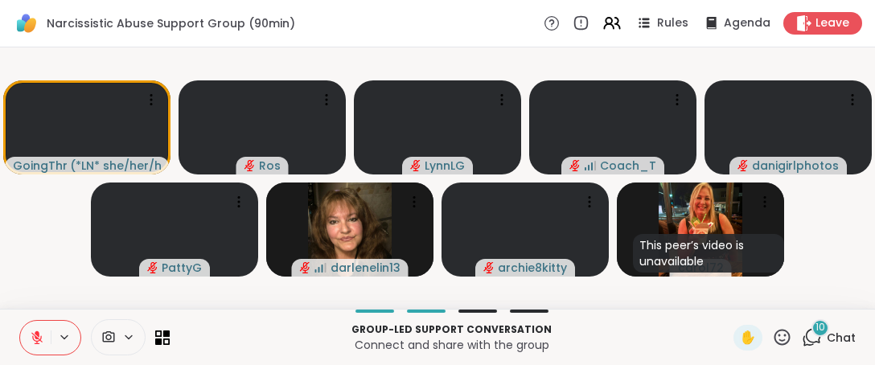
click at [772, 334] on icon at bounding box center [782, 337] width 20 height 20
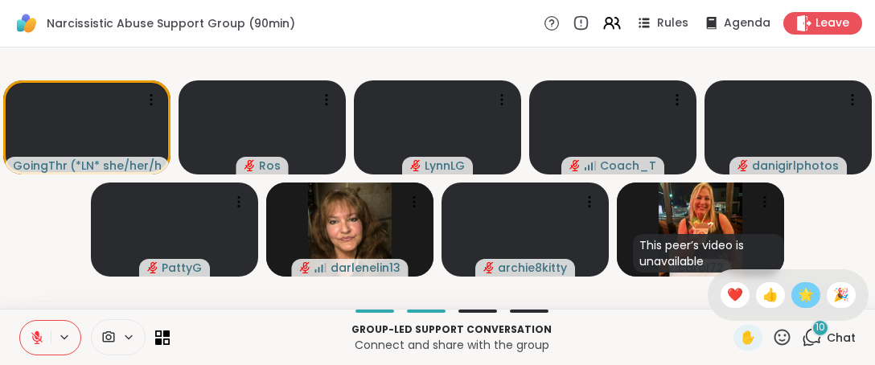
click at [798, 290] on span "🌟" at bounding box center [806, 295] width 16 height 19
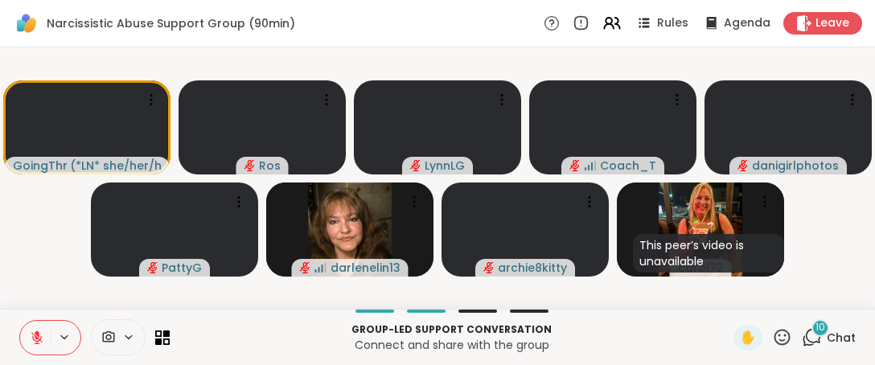
click at [772, 337] on icon at bounding box center [782, 337] width 20 height 20
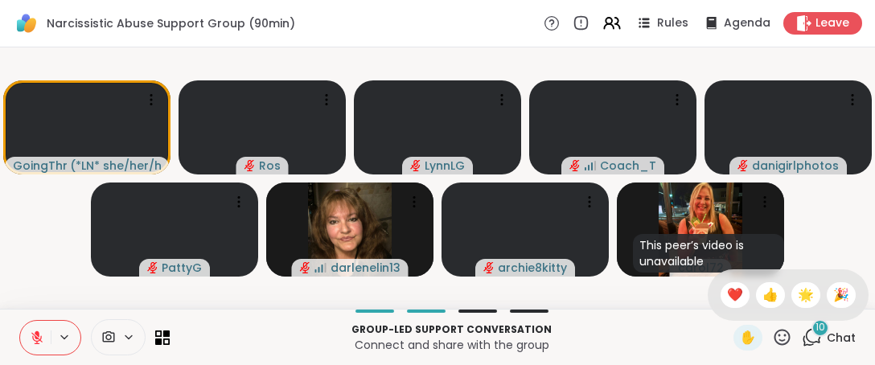
click at [721, 305] on div "❤️" at bounding box center [735, 295] width 29 height 26
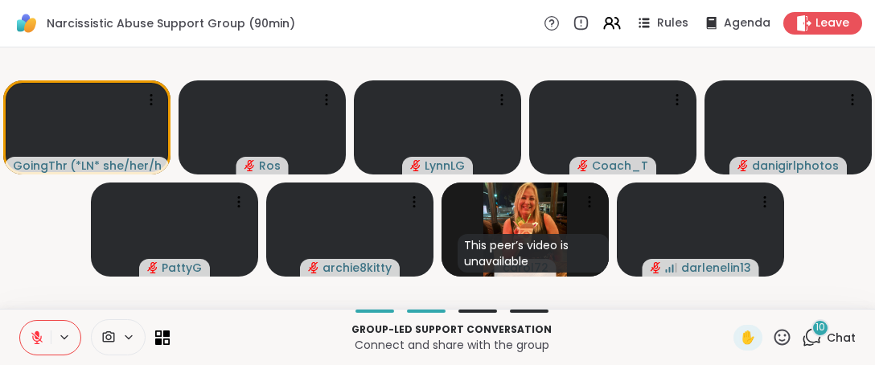
click at [772, 334] on icon at bounding box center [782, 337] width 20 height 20
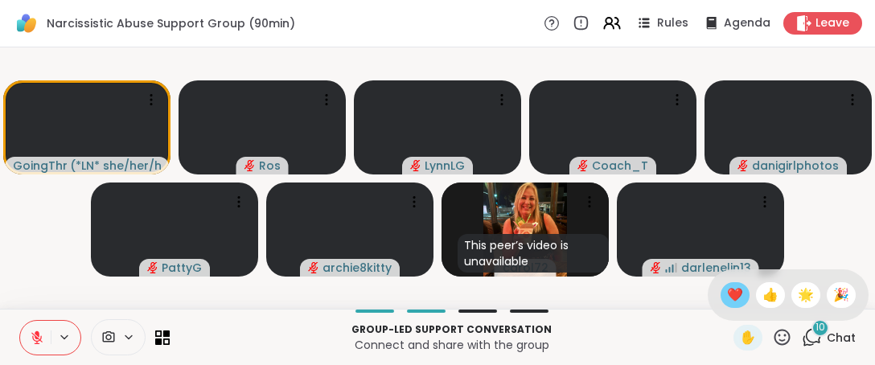
click at [727, 295] on span "❤️" at bounding box center [735, 295] width 16 height 19
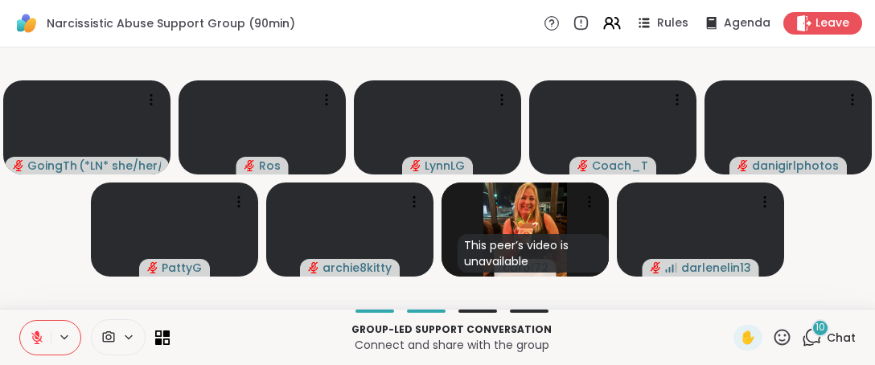
click at [35, 344] on icon at bounding box center [37, 338] width 14 height 14
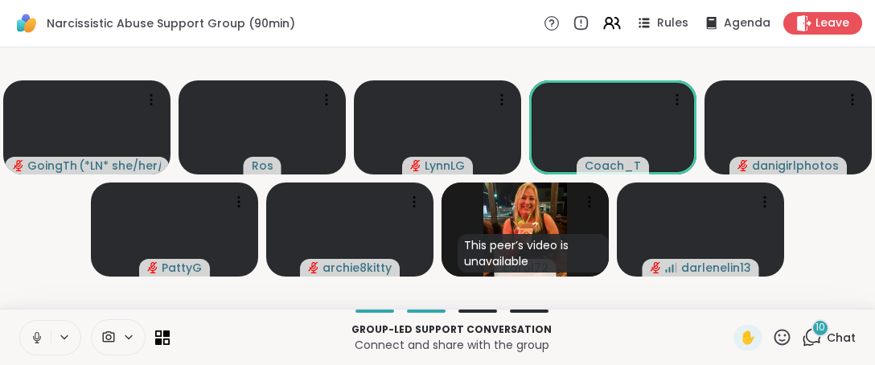
click at [38, 344] on icon at bounding box center [37, 338] width 14 height 14
click at [779, 336] on icon at bounding box center [783, 337] width 16 height 16
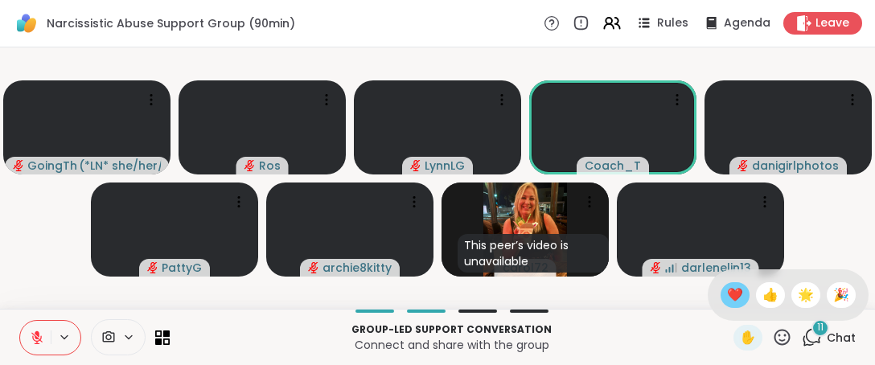
click at [727, 297] on span "❤️" at bounding box center [735, 295] width 16 height 19
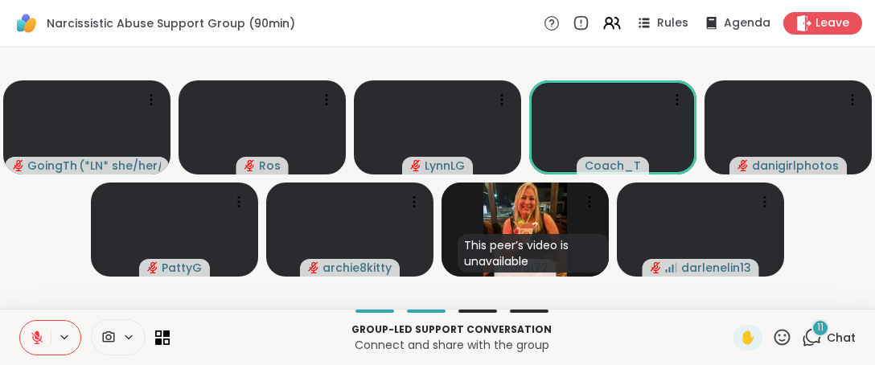
click at [772, 335] on icon at bounding box center [782, 337] width 20 height 20
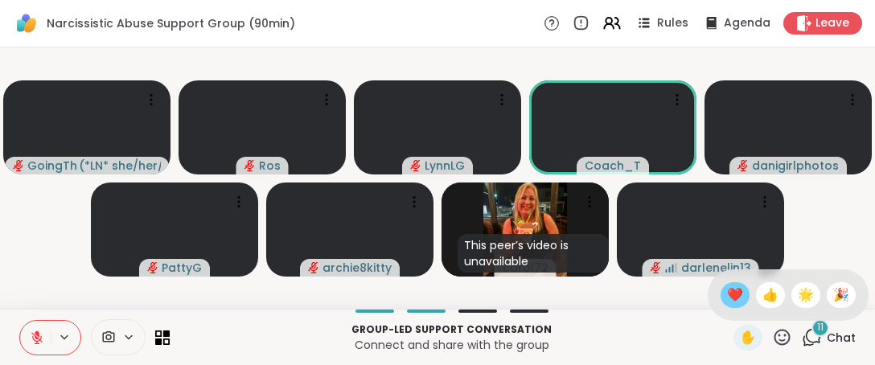
click at [727, 299] on span "❤️" at bounding box center [735, 295] width 16 height 19
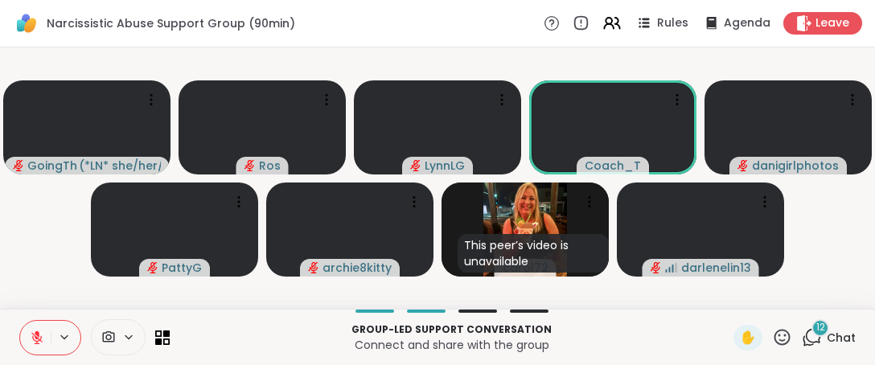
click at [772, 342] on icon at bounding box center [782, 337] width 20 height 20
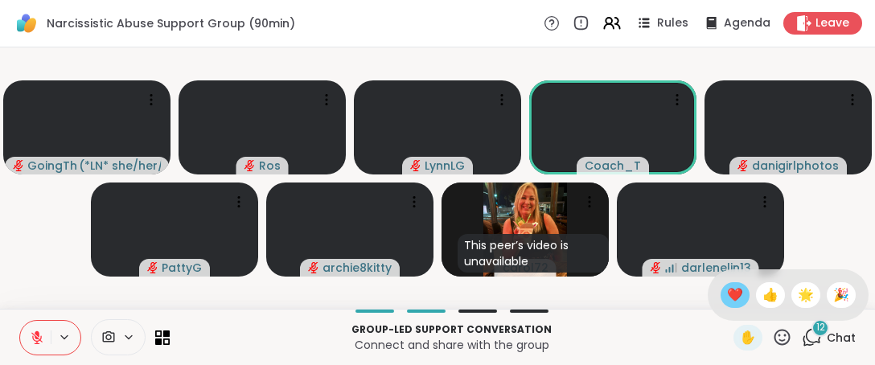
click at [727, 301] on span "❤️" at bounding box center [735, 295] width 16 height 19
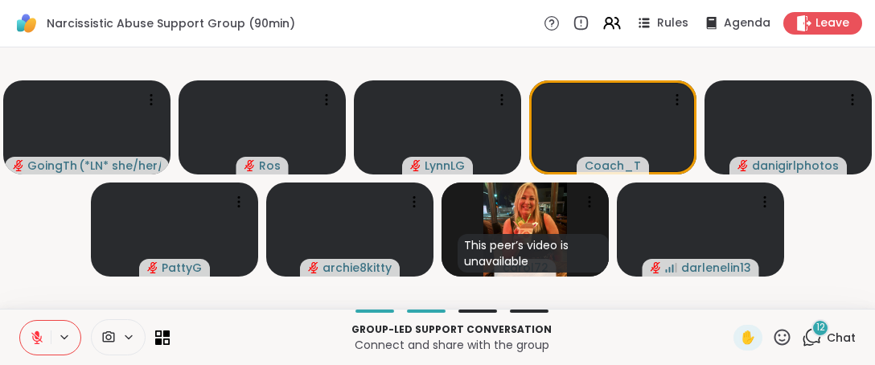
click at [772, 333] on icon at bounding box center [782, 337] width 20 height 20
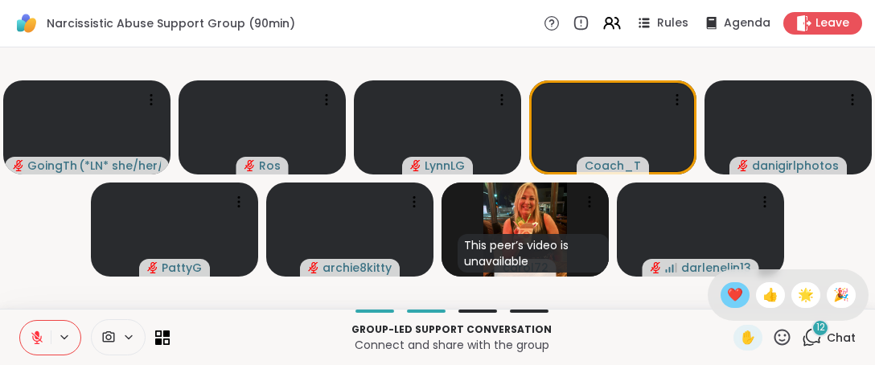
click at [727, 297] on span "❤️" at bounding box center [735, 295] width 16 height 19
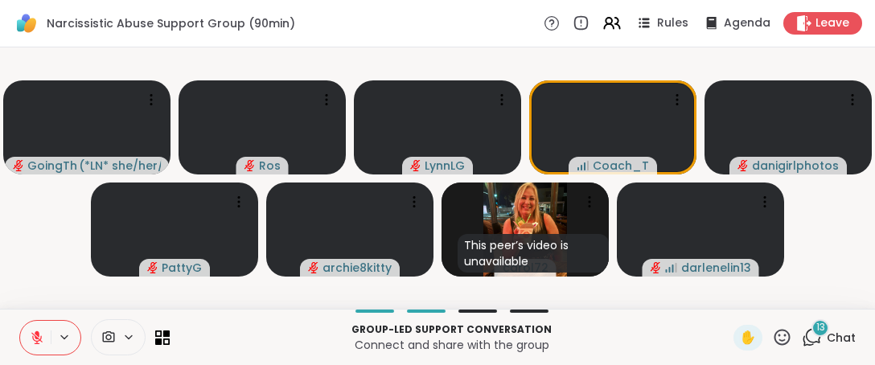
click at [772, 336] on icon at bounding box center [782, 337] width 20 height 20
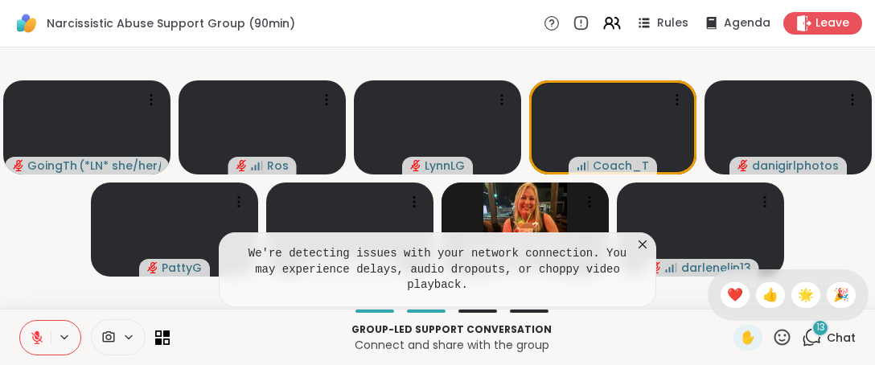
click at [640, 249] on icon at bounding box center [643, 245] width 8 height 8
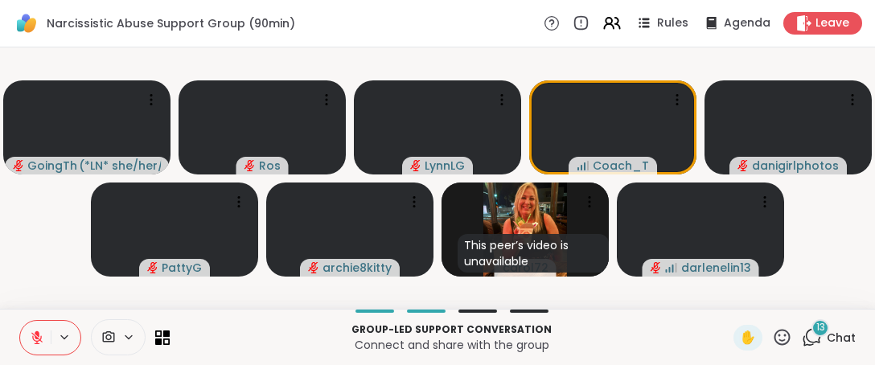
click at [775, 340] on icon at bounding box center [783, 337] width 16 height 16
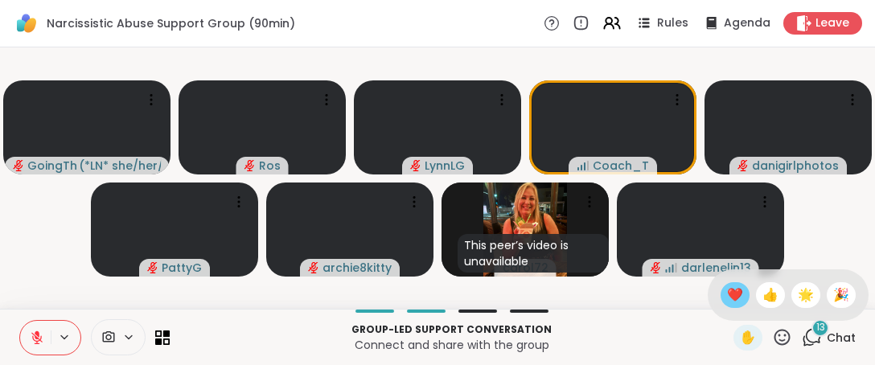
click at [727, 295] on span "❤️" at bounding box center [735, 295] width 16 height 19
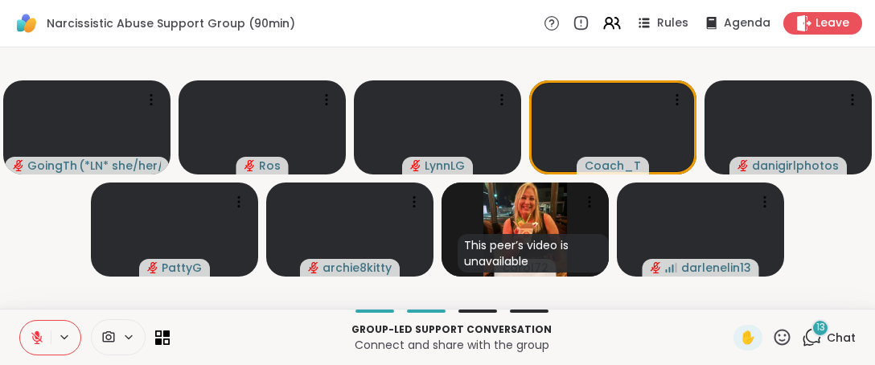
click at [772, 334] on icon at bounding box center [782, 337] width 20 height 20
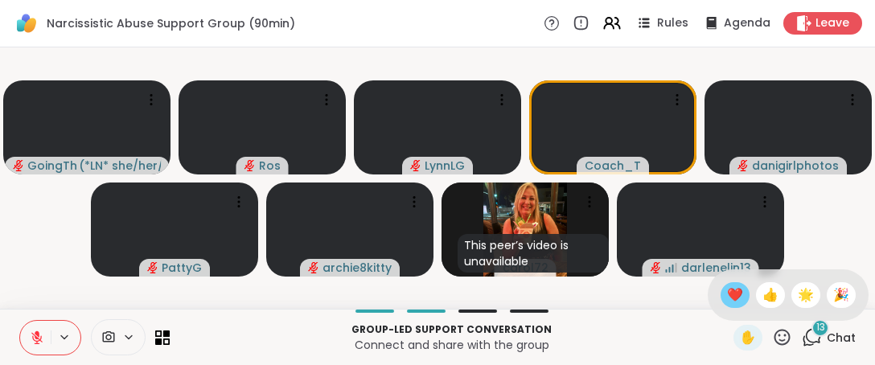
click at [727, 299] on span "❤️" at bounding box center [735, 295] width 16 height 19
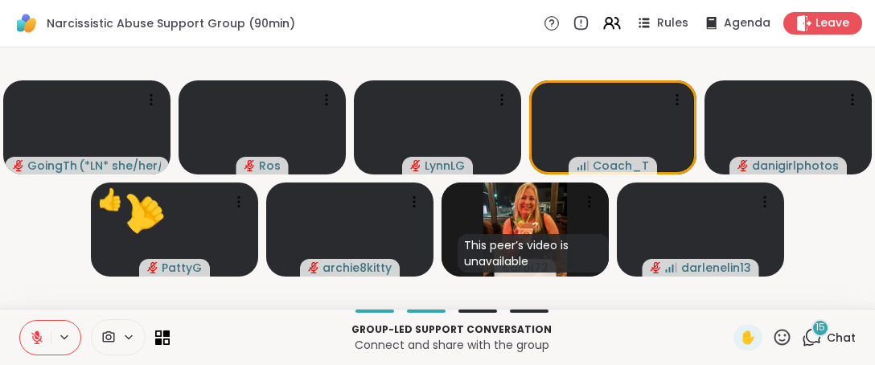
click at [772, 334] on icon at bounding box center [782, 337] width 20 height 20
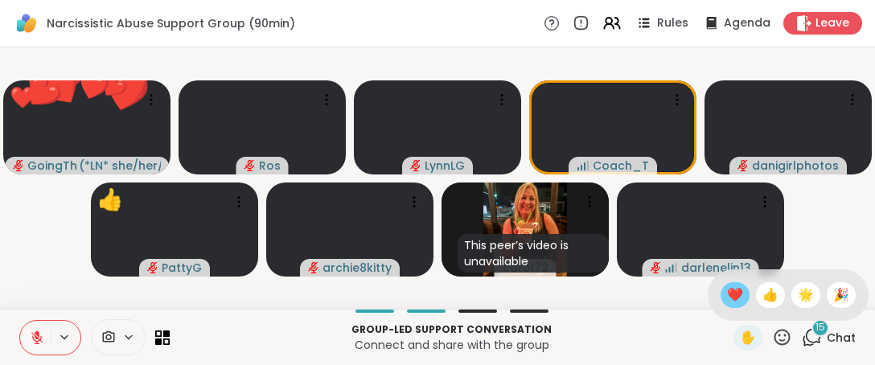
click at [727, 299] on span "❤️" at bounding box center [735, 295] width 16 height 19
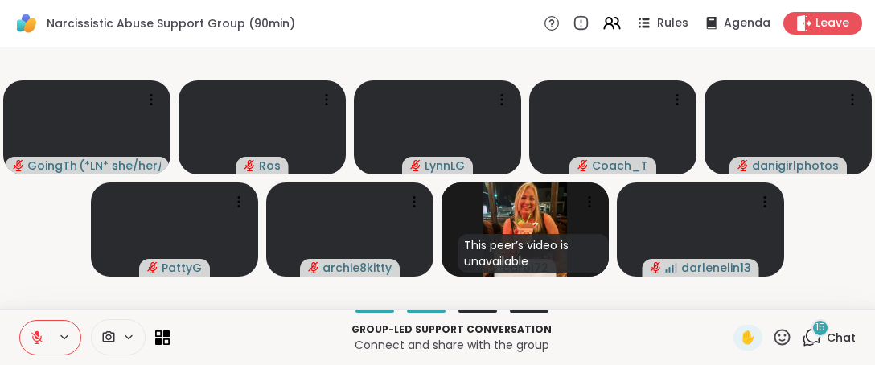
click at [772, 340] on icon at bounding box center [782, 337] width 20 height 20
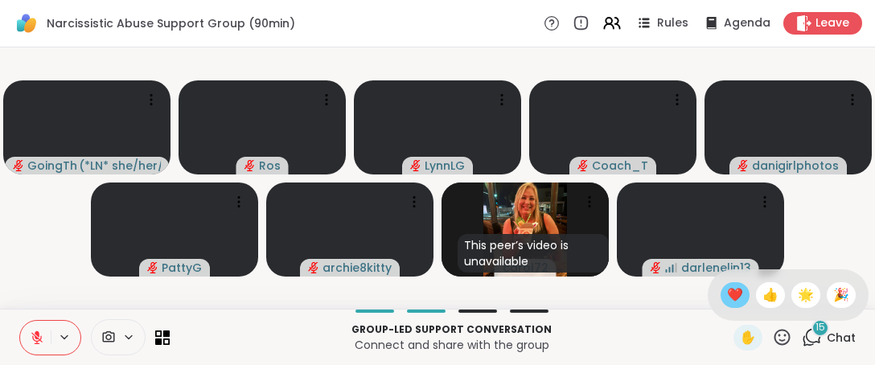
click at [727, 299] on span "❤️" at bounding box center [735, 295] width 16 height 19
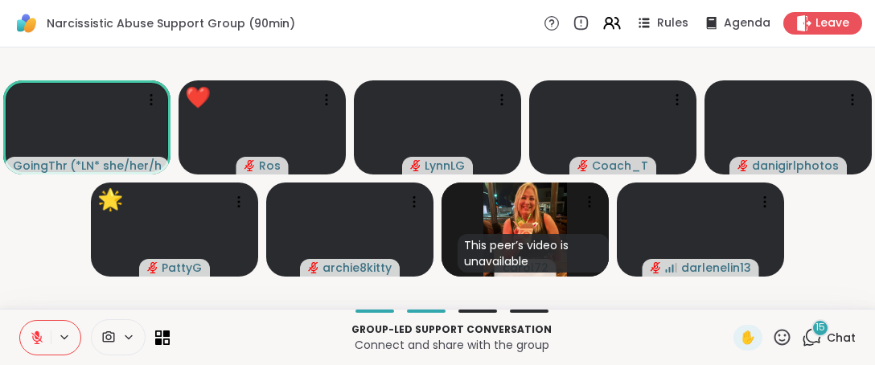
click at [42, 340] on icon at bounding box center [37, 338] width 14 height 14
click at [773, 346] on icon at bounding box center [782, 337] width 20 height 20
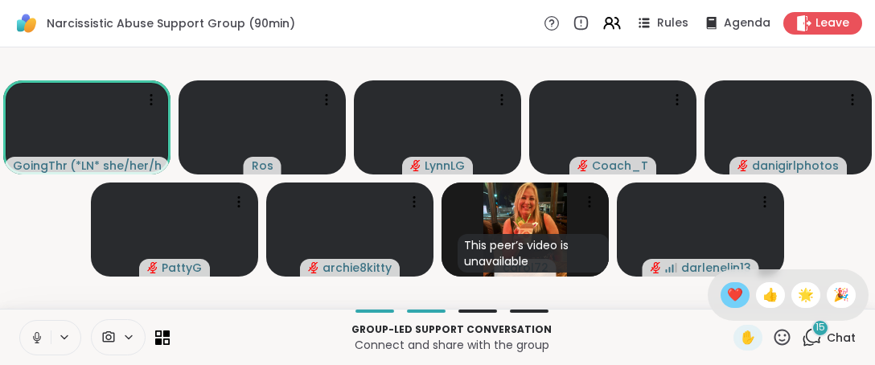
click at [727, 296] on span "❤️" at bounding box center [735, 295] width 16 height 19
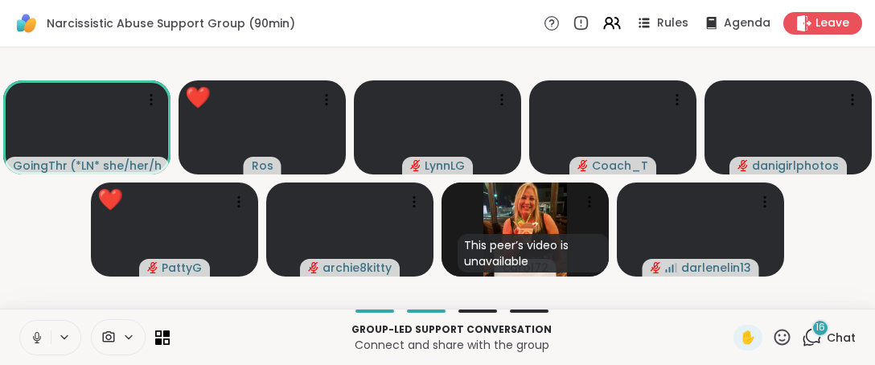
click at [35, 347] on button at bounding box center [35, 338] width 31 height 34
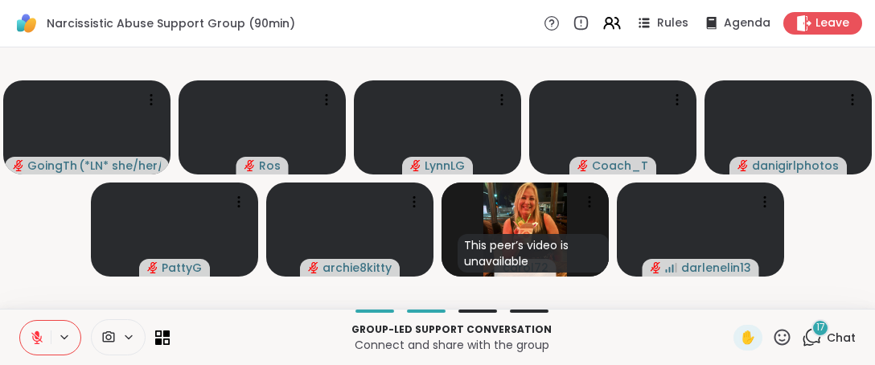
click at [35, 347] on button at bounding box center [35, 338] width 31 height 34
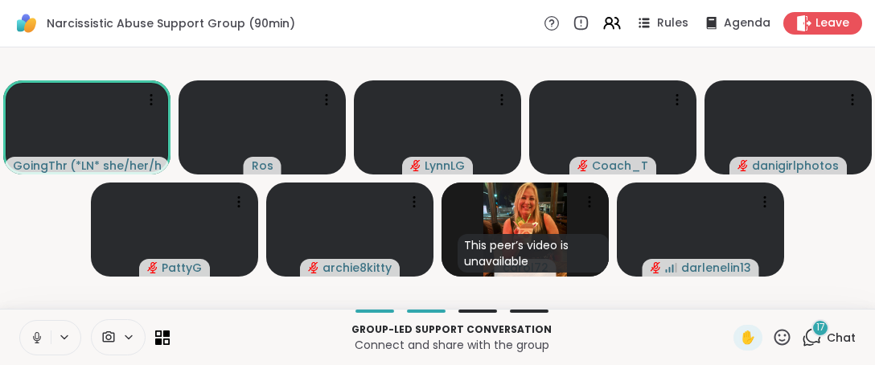
click at [33, 334] on icon at bounding box center [37, 338] width 14 height 14
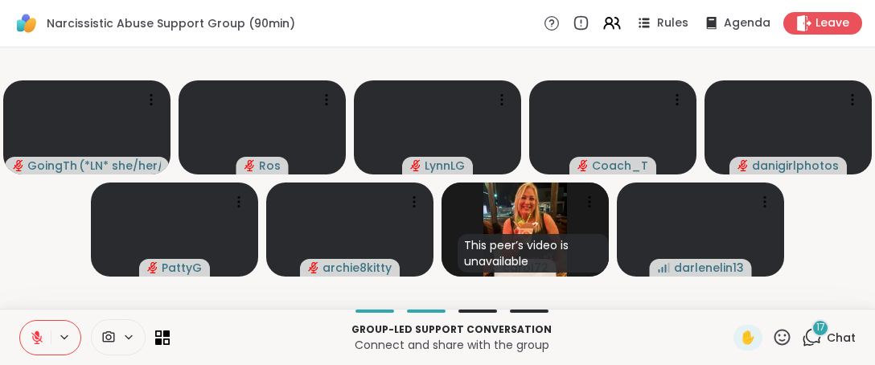
click at [775, 341] on icon at bounding box center [782, 337] width 20 height 20
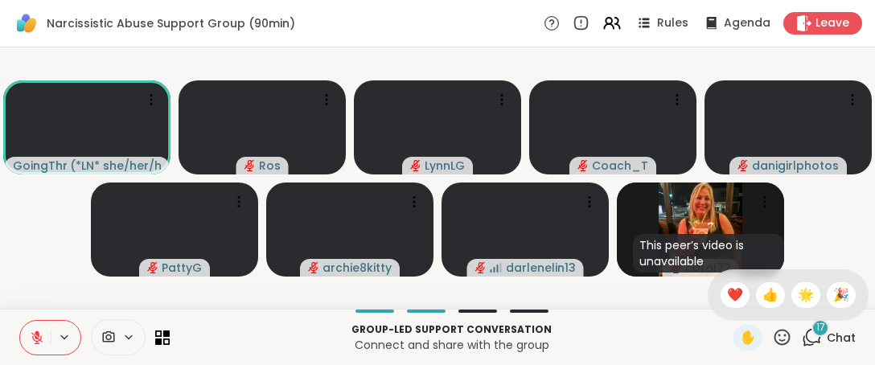
click at [44, 340] on button at bounding box center [35, 338] width 31 height 34
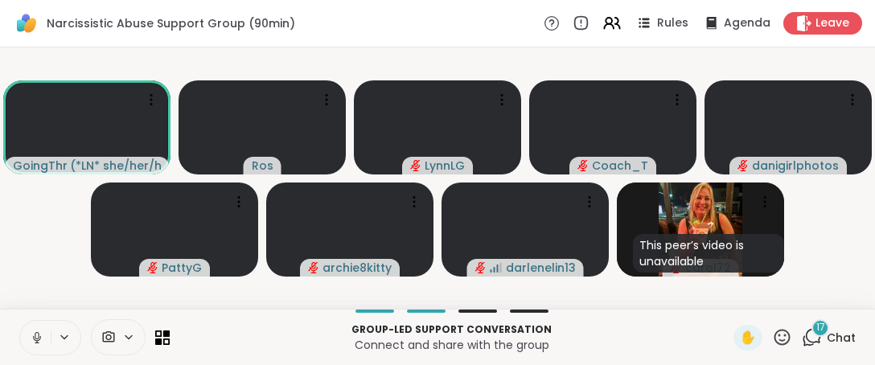
click at [39, 330] on button at bounding box center [35, 338] width 31 height 34
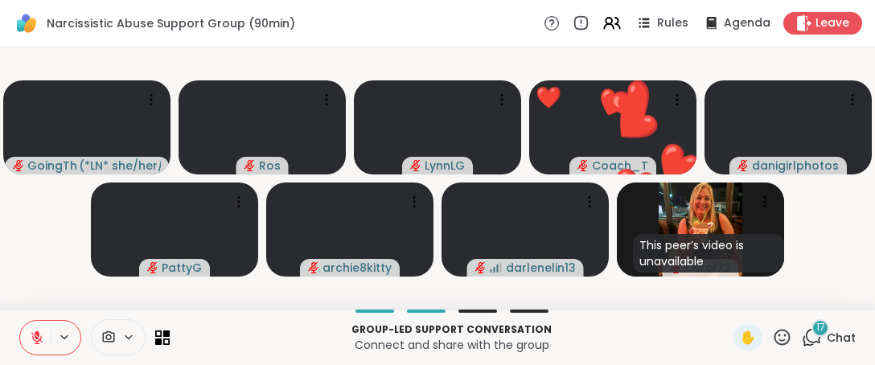
click at [37, 337] on icon at bounding box center [37, 338] width 14 height 14
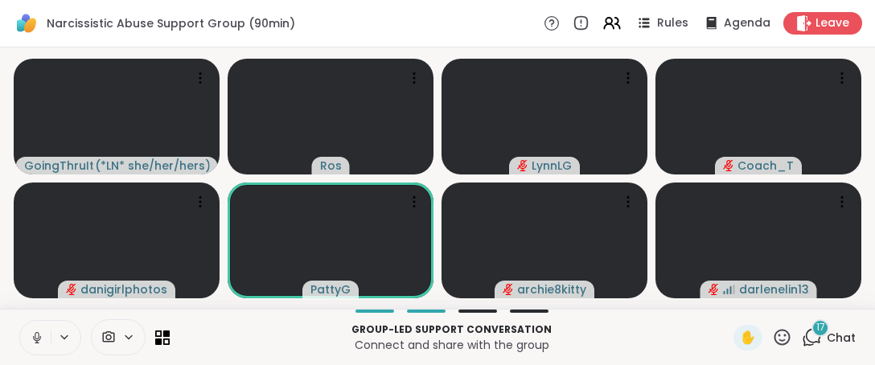
click at [35, 340] on icon at bounding box center [37, 338] width 8 height 5
click at [36, 347] on button at bounding box center [35, 338] width 31 height 34
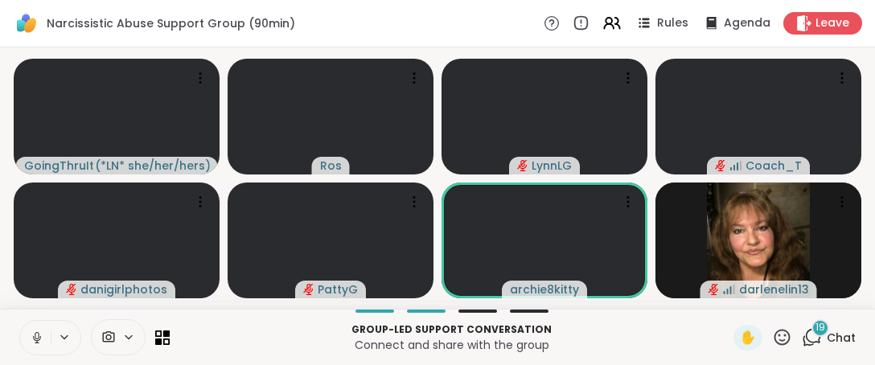
click at [776, 340] on icon at bounding box center [782, 337] width 20 height 20
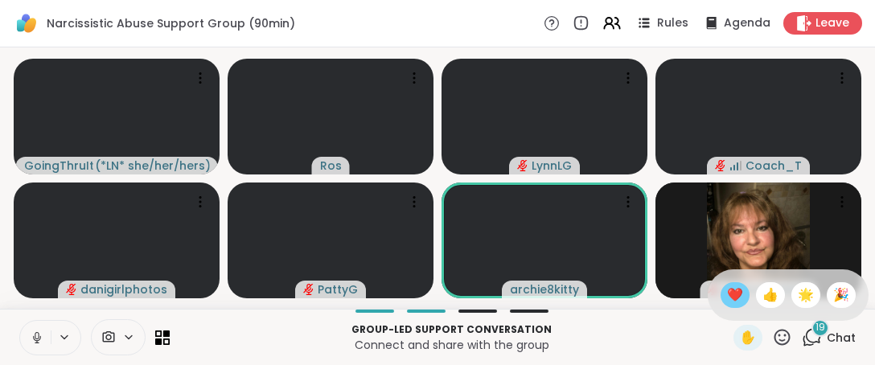
click at [727, 294] on span "❤️" at bounding box center [735, 295] width 16 height 19
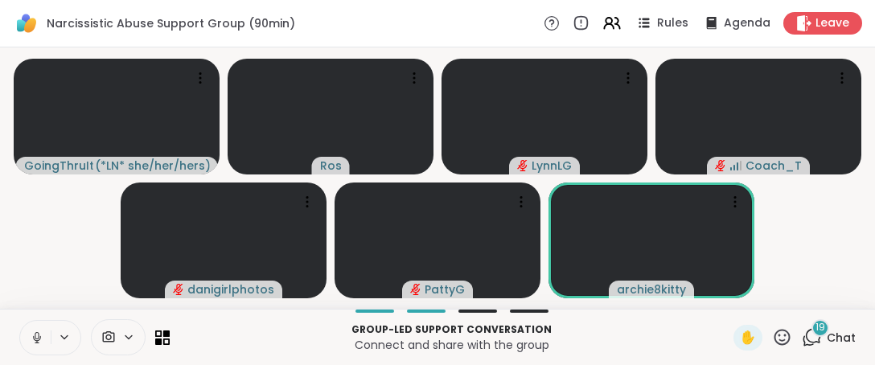
click at [775, 340] on icon at bounding box center [783, 337] width 16 height 16
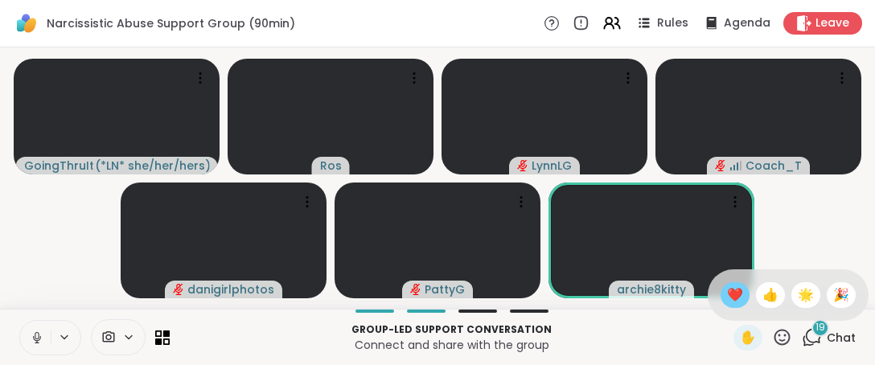
click at [727, 301] on span "❤️" at bounding box center [735, 295] width 16 height 19
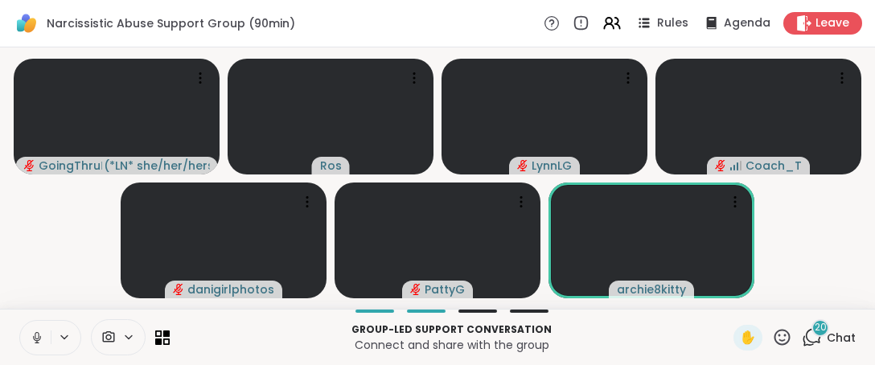
click at [772, 333] on icon at bounding box center [782, 337] width 20 height 20
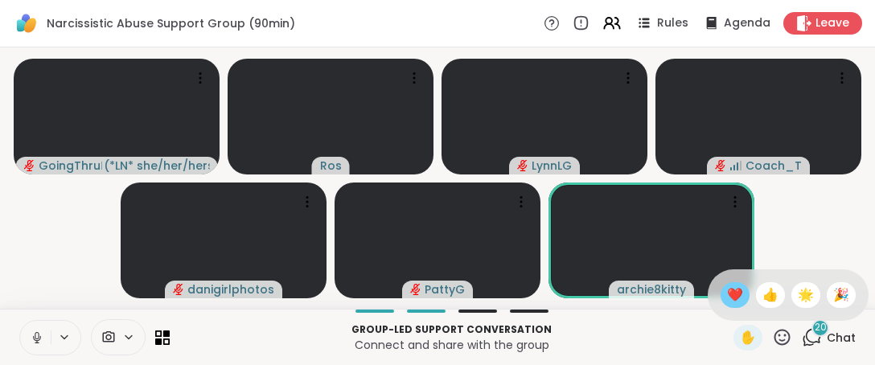
click at [727, 299] on span "❤️" at bounding box center [735, 295] width 16 height 19
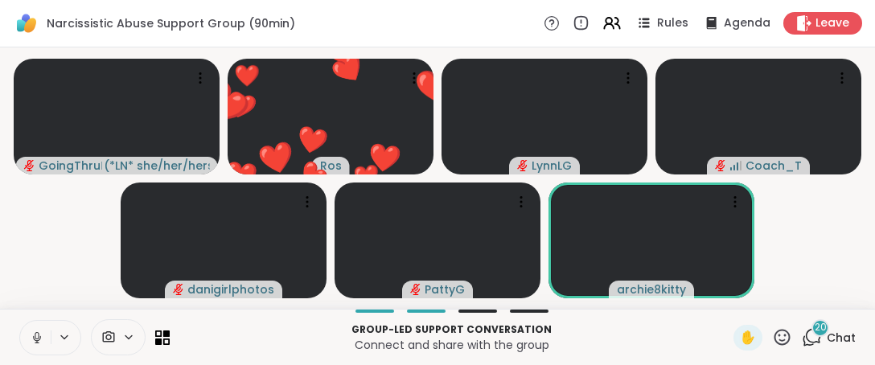
drag, startPoint x: 776, startPoint y: 344, endPoint x: 765, endPoint y: 322, distance: 24.8
click at [775, 344] on icon at bounding box center [782, 337] width 20 height 20
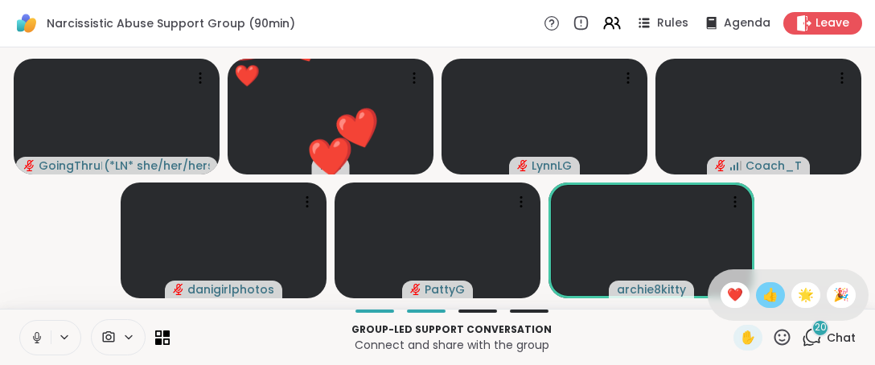
click at [763, 303] on span "👍" at bounding box center [771, 295] width 16 height 19
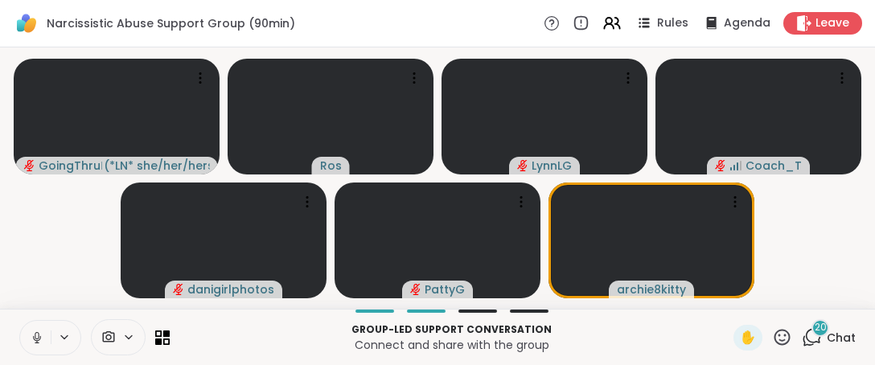
click at [772, 337] on icon at bounding box center [782, 337] width 20 height 20
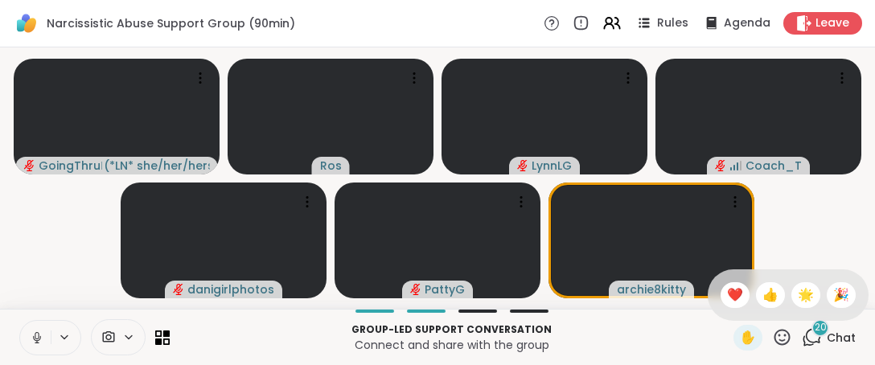
click at [764, 305] on div "👍" at bounding box center [770, 295] width 29 height 26
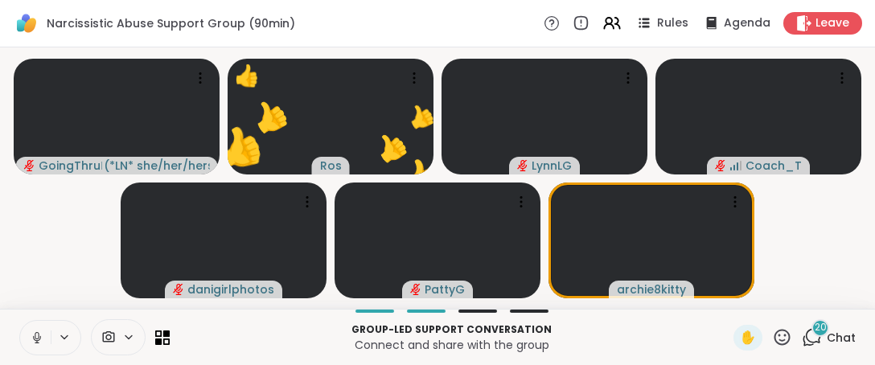
click at [775, 335] on icon at bounding box center [783, 337] width 16 height 16
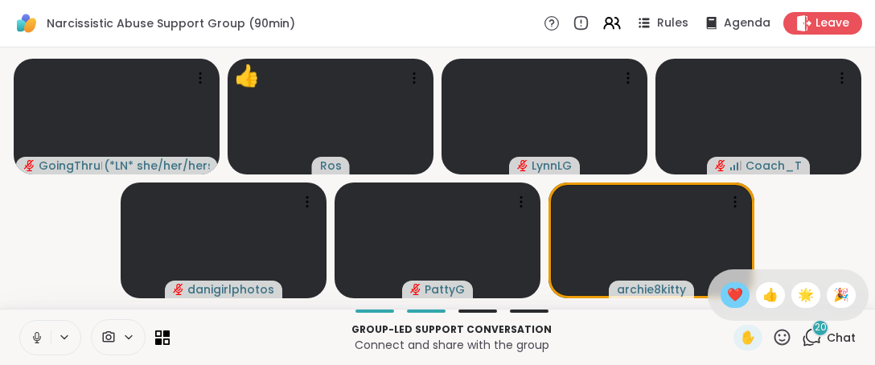
click at [731, 299] on div "❤️" at bounding box center [735, 295] width 29 height 26
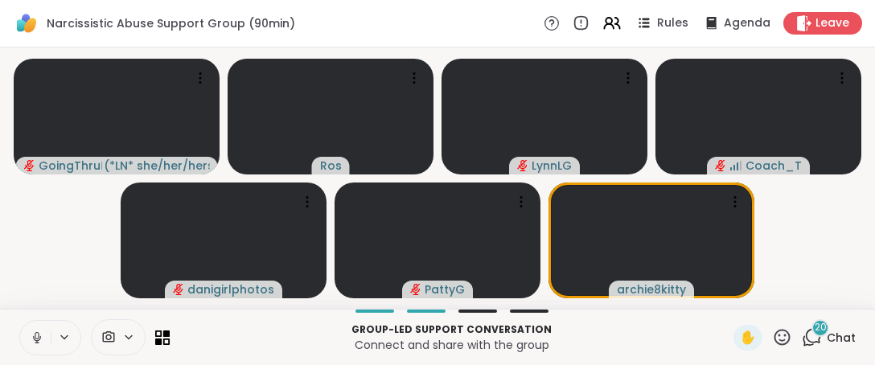
click at [37, 347] on button at bounding box center [35, 338] width 31 height 34
drag, startPoint x: 764, startPoint y: 332, endPoint x: 765, endPoint y: 321, distance: 10.5
click at [772, 331] on icon at bounding box center [782, 337] width 20 height 20
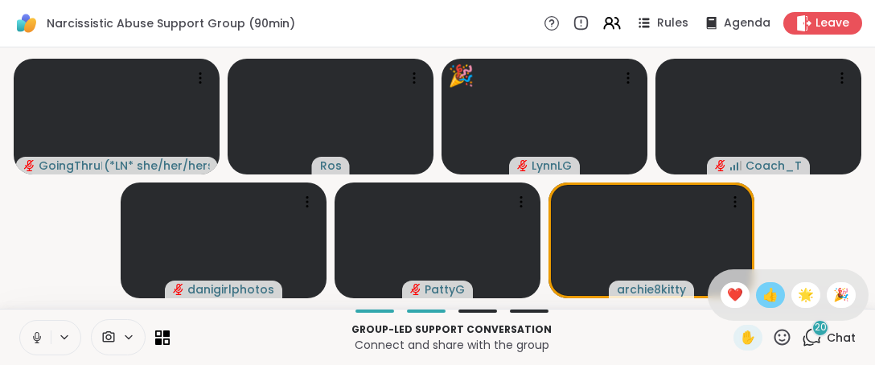
click at [763, 293] on span "👍" at bounding box center [771, 295] width 16 height 19
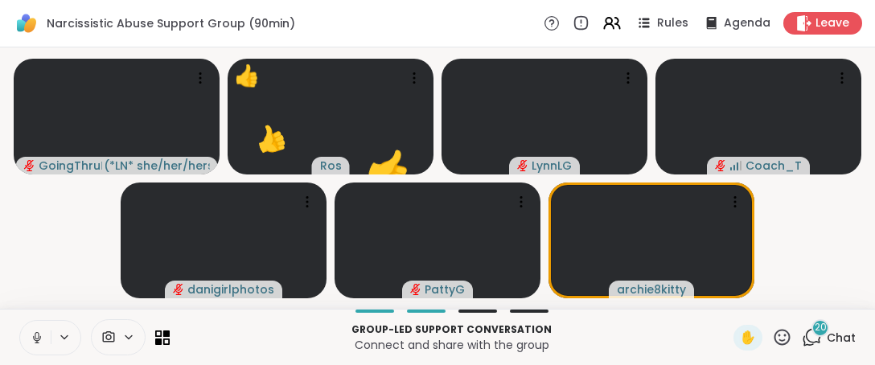
click at [760, 327] on div "✋" at bounding box center [763, 338] width 59 height 26
drag, startPoint x: 764, startPoint y: 340, endPoint x: 719, endPoint y: 302, distance: 59.3
click at [760, 337] on div "✋" at bounding box center [763, 338] width 59 height 26
click at [775, 335] on icon at bounding box center [783, 337] width 16 height 16
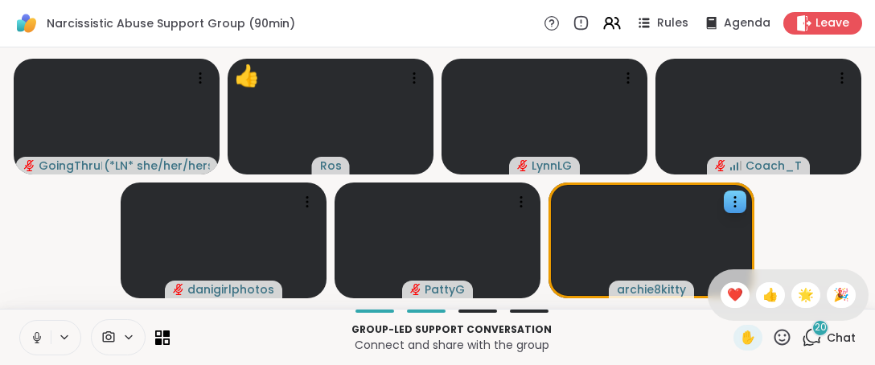
click at [721, 290] on div "❤️" at bounding box center [735, 295] width 29 height 26
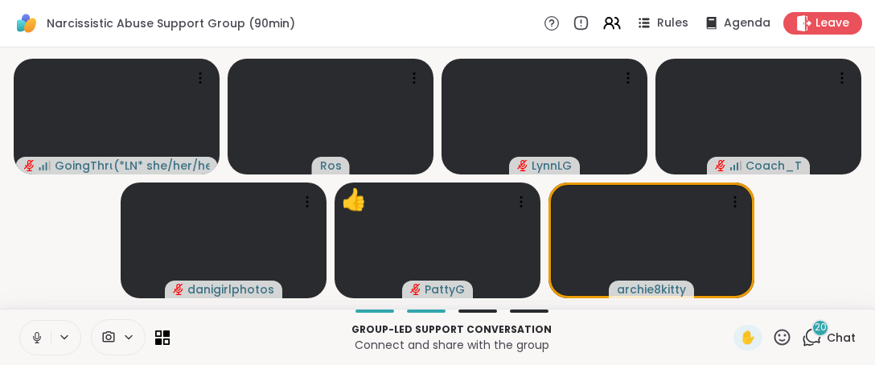
click at [772, 334] on icon at bounding box center [782, 337] width 20 height 20
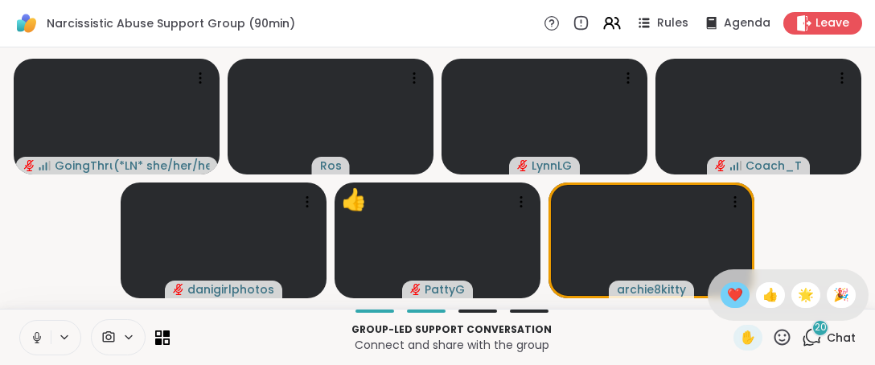
click at [724, 285] on div "❤️" at bounding box center [735, 295] width 29 height 26
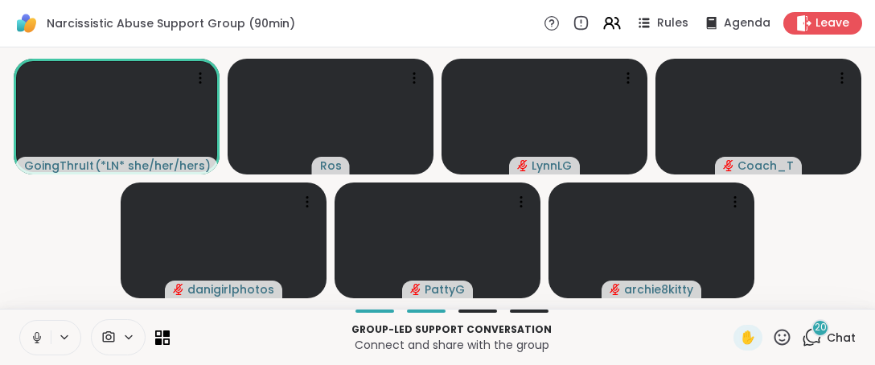
click at [773, 341] on icon at bounding box center [782, 337] width 20 height 20
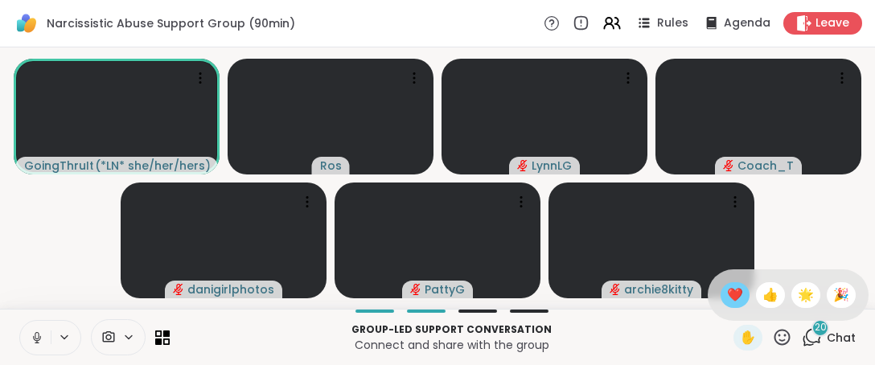
click at [727, 303] on span "❤️" at bounding box center [735, 295] width 16 height 19
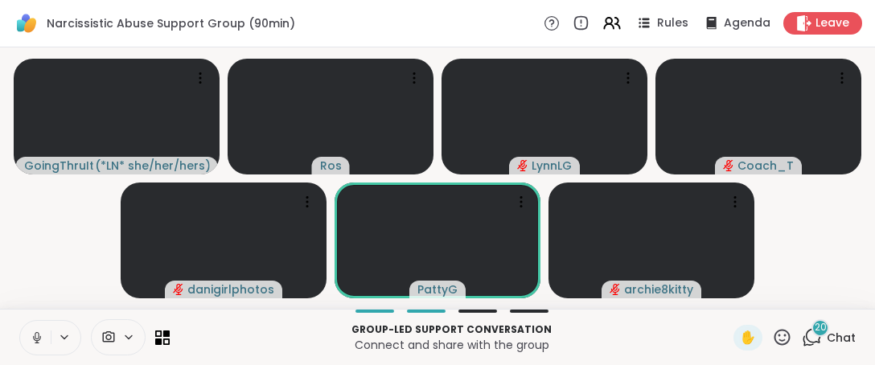
drag, startPoint x: 777, startPoint y: 342, endPoint x: 777, endPoint y: 323, distance: 18.5
click at [777, 337] on icon at bounding box center [782, 337] width 20 height 20
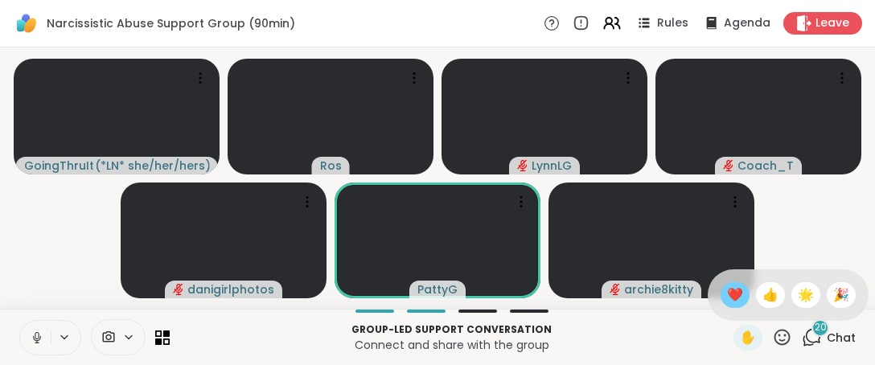
click at [721, 288] on div "❤️" at bounding box center [735, 295] width 29 height 26
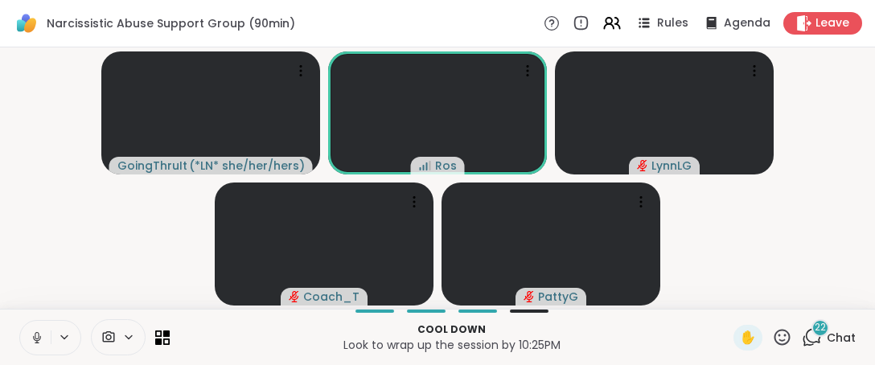
click at [773, 348] on div "✋" at bounding box center [763, 338] width 59 height 26
